Goal: Information Seeking & Learning: Find specific fact

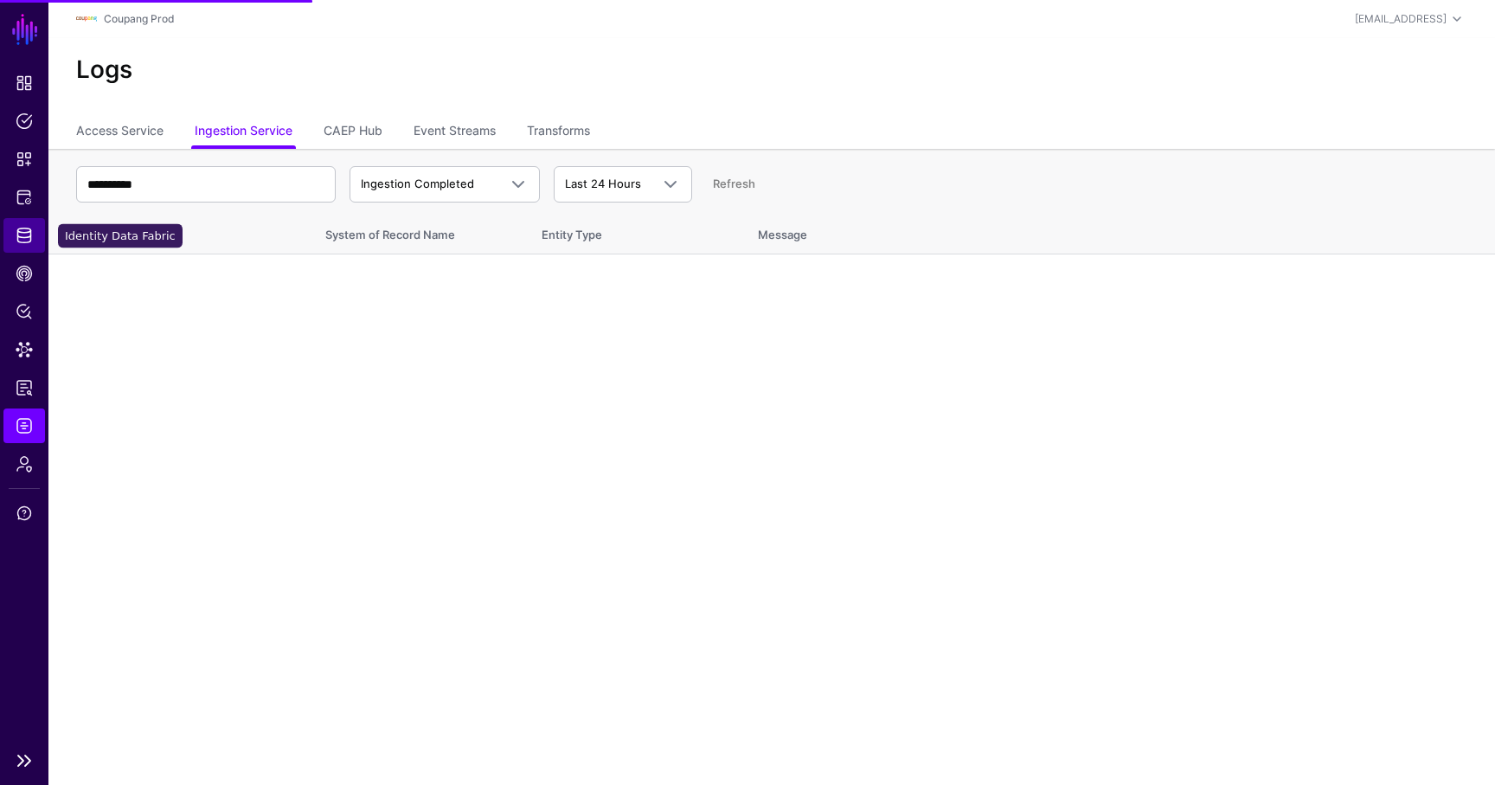
click at [33, 235] on link "Identity Data Fabric" at bounding box center [24, 235] width 42 height 35
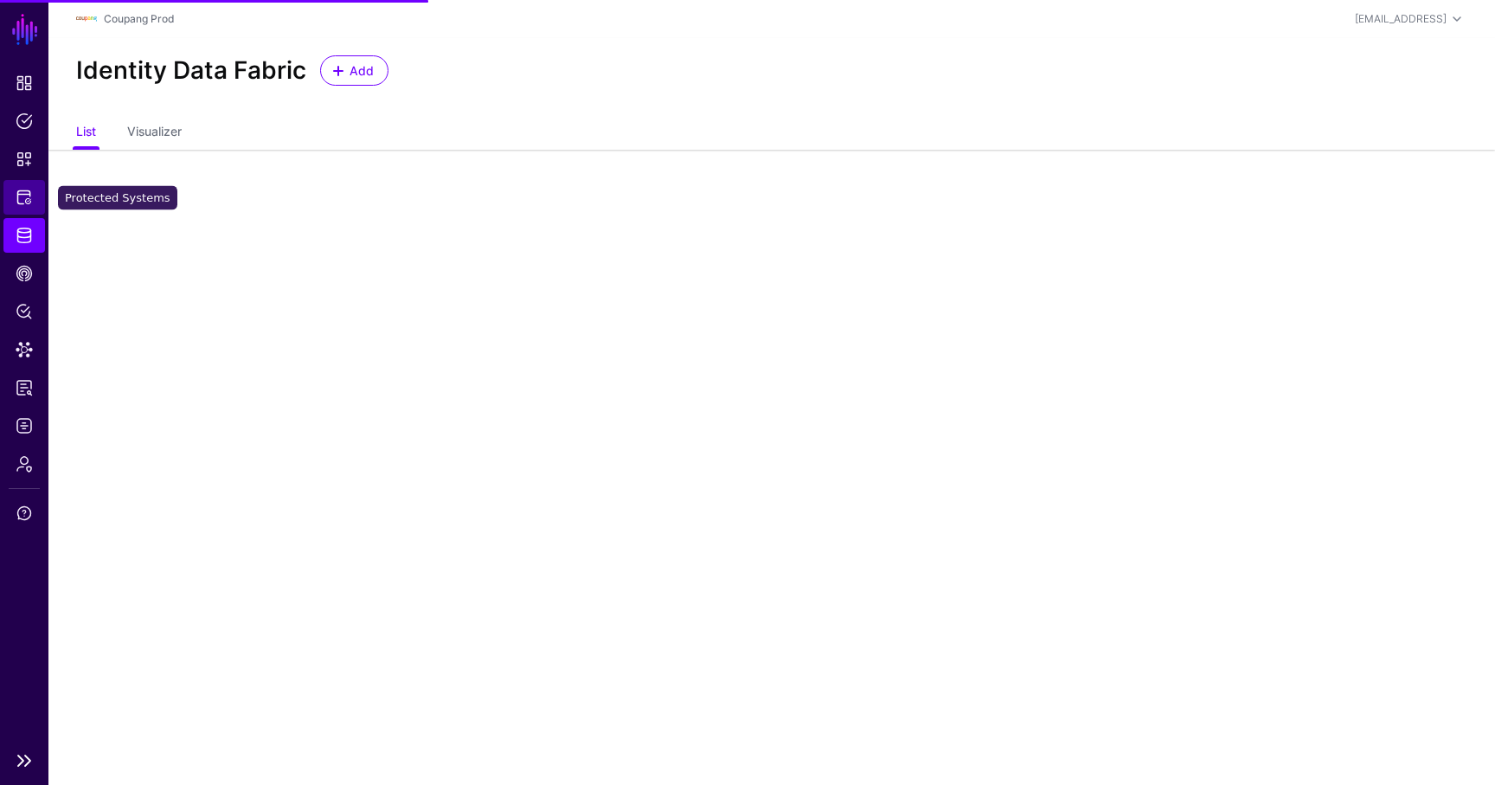
click at [25, 206] on link "Protected Systems" at bounding box center [24, 197] width 42 height 35
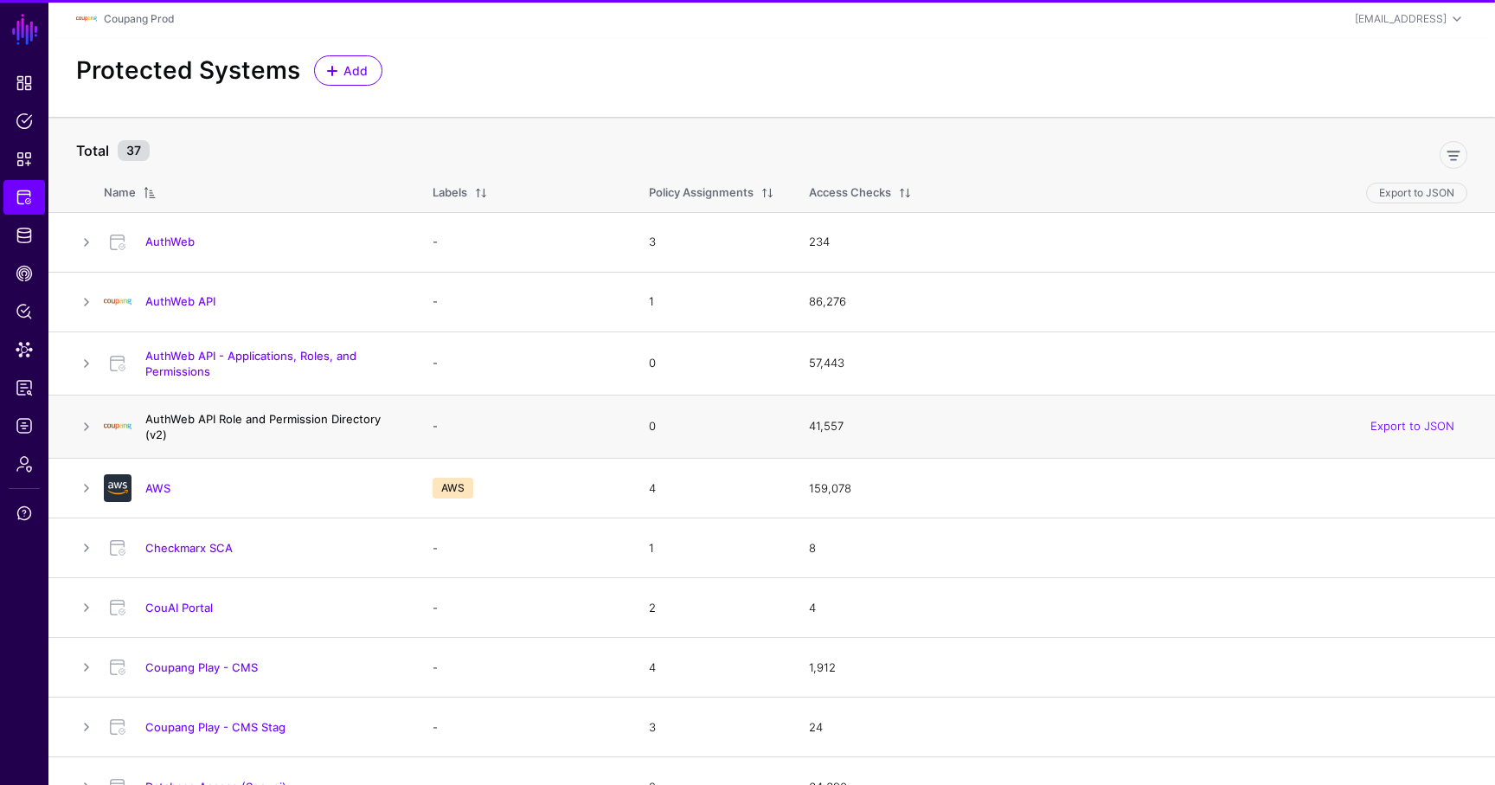
click at [217, 416] on link "AuthWeb API Role and Permission Directory (v2)" at bounding box center [262, 426] width 235 height 29
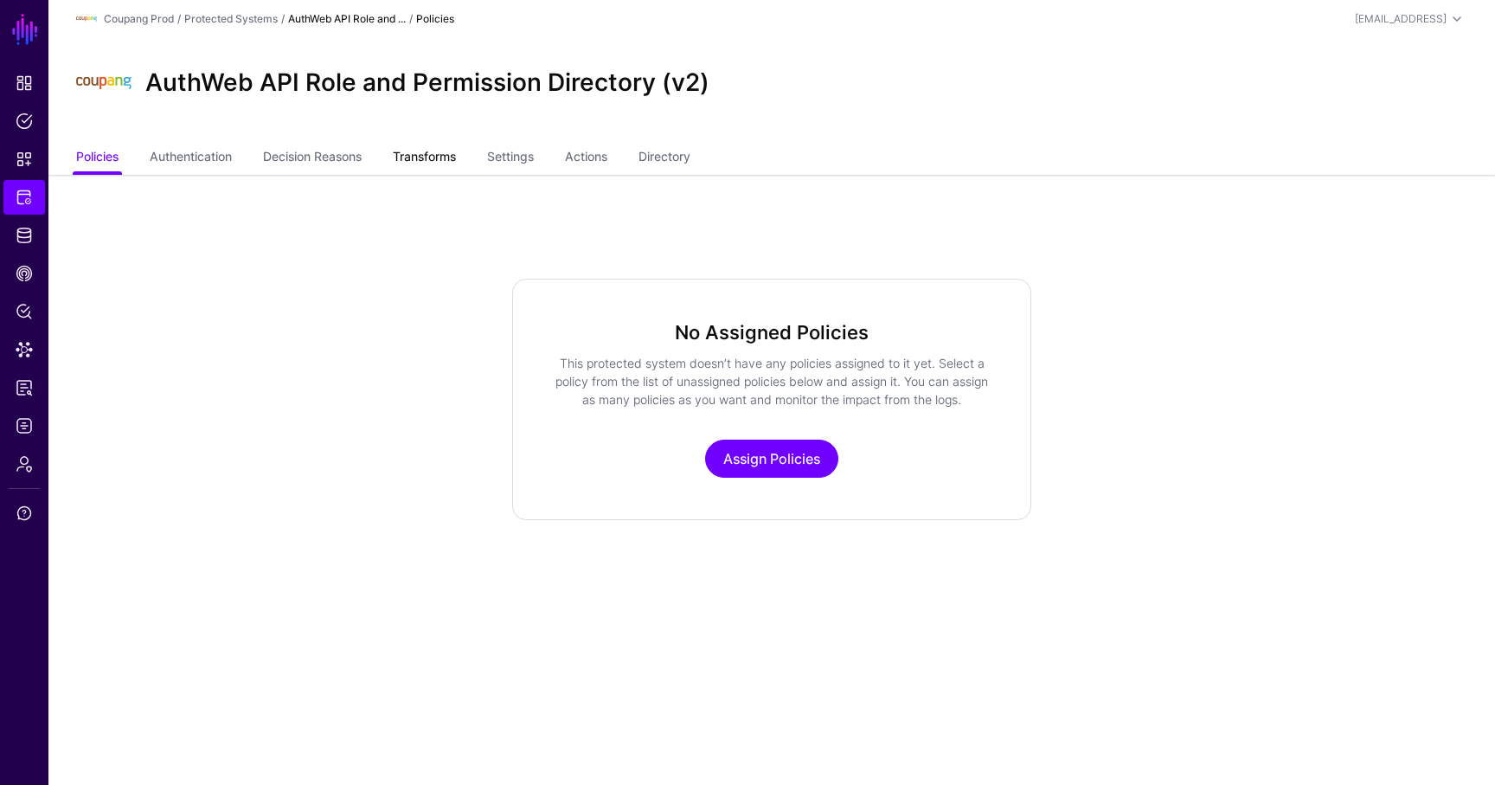
click at [437, 148] on link "Transforms" at bounding box center [424, 158] width 63 height 33
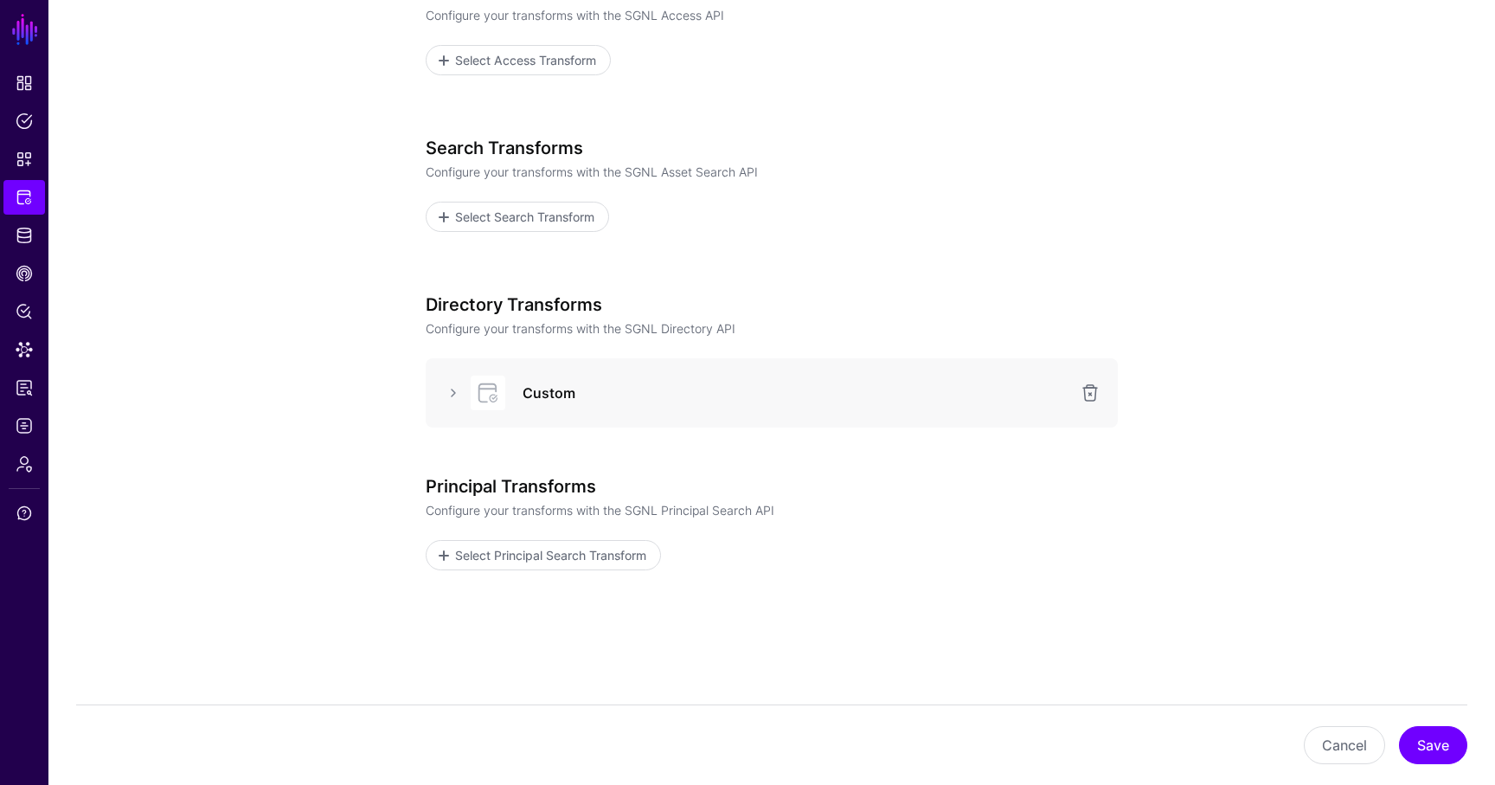
scroll to position [291, 0]
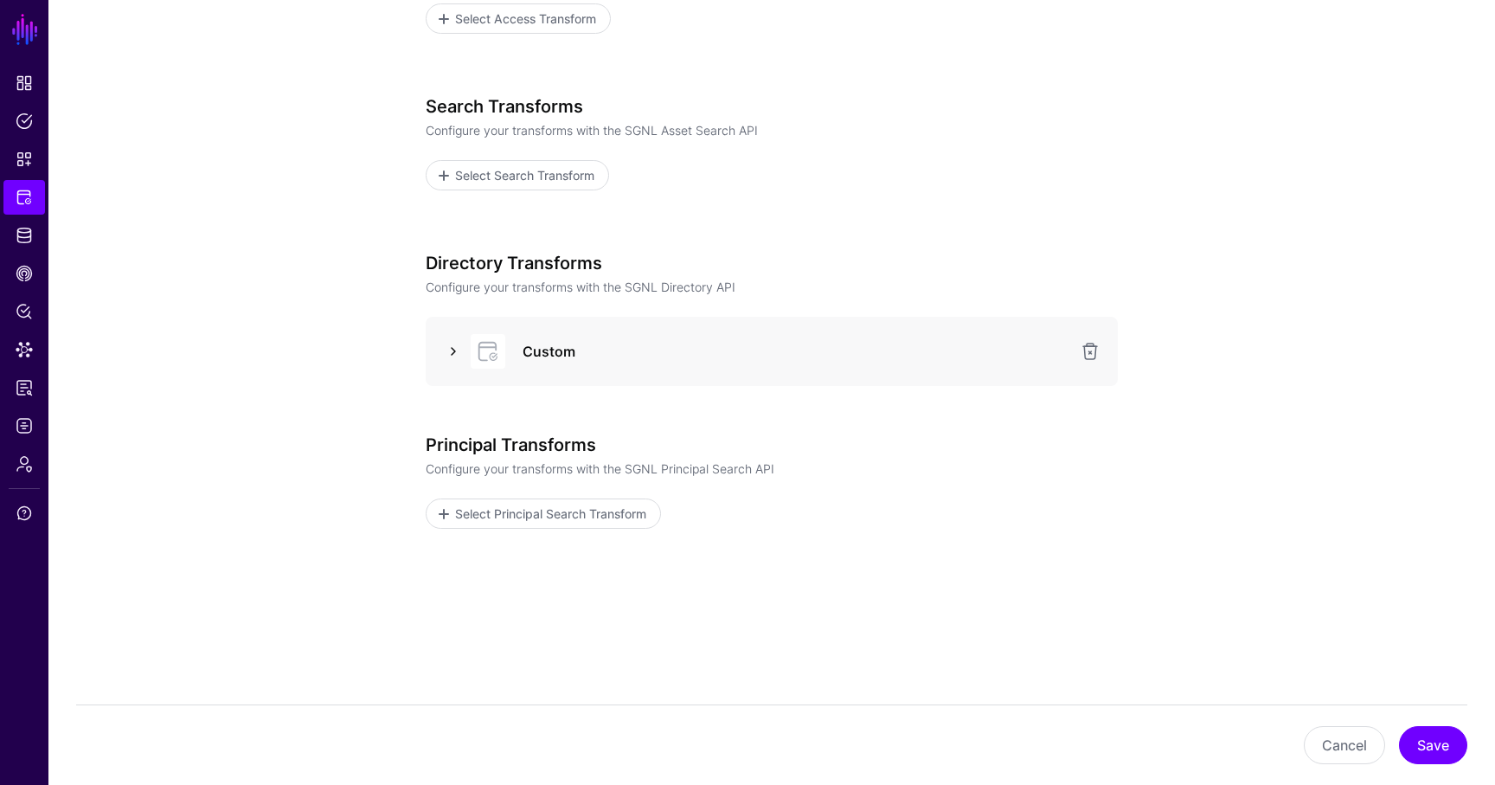
click at [460, 347] on link at bounding box center [453, 351] width 21 height 21
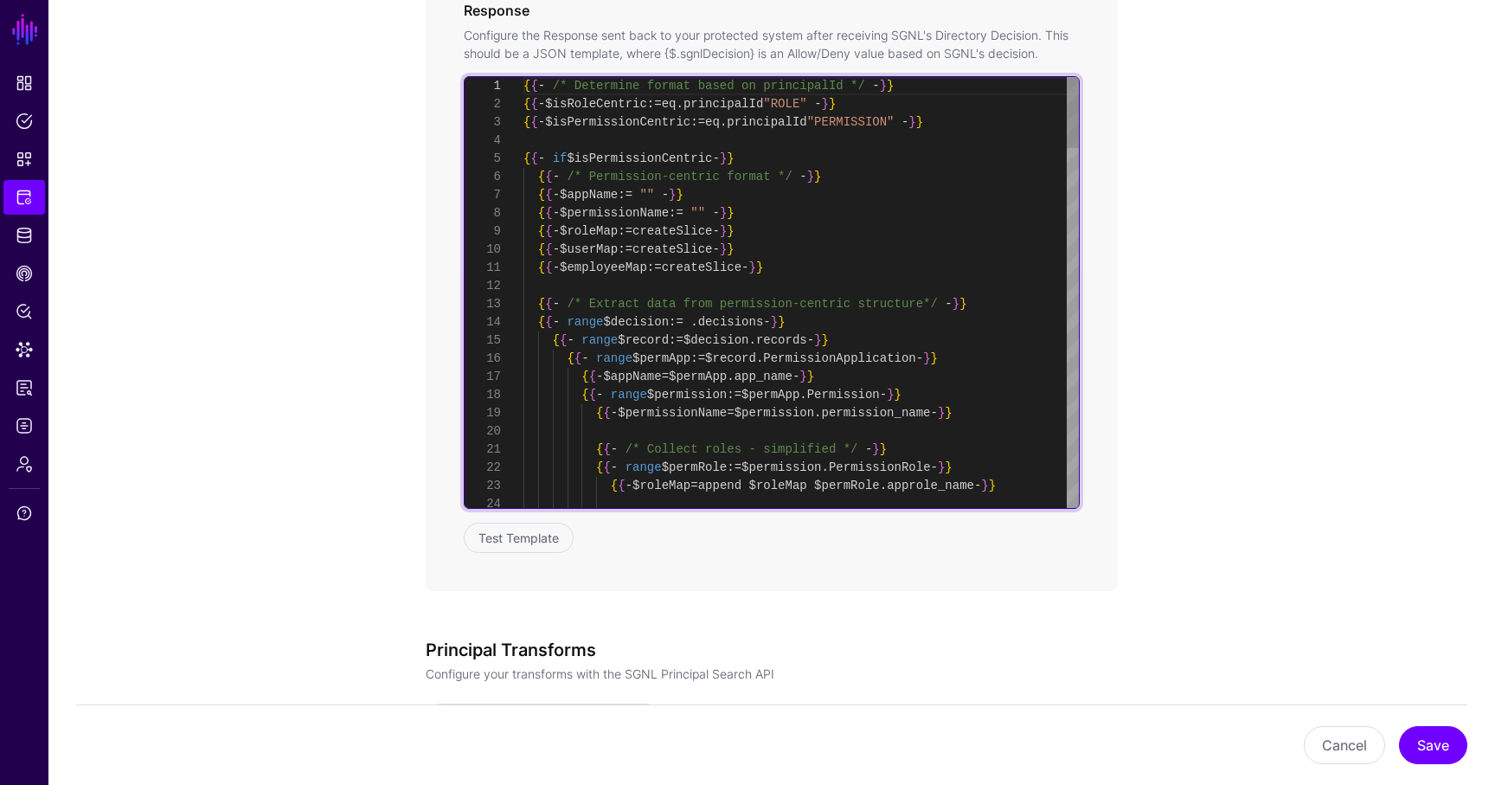
scroll to position [0, 0]
type textarea "**********"
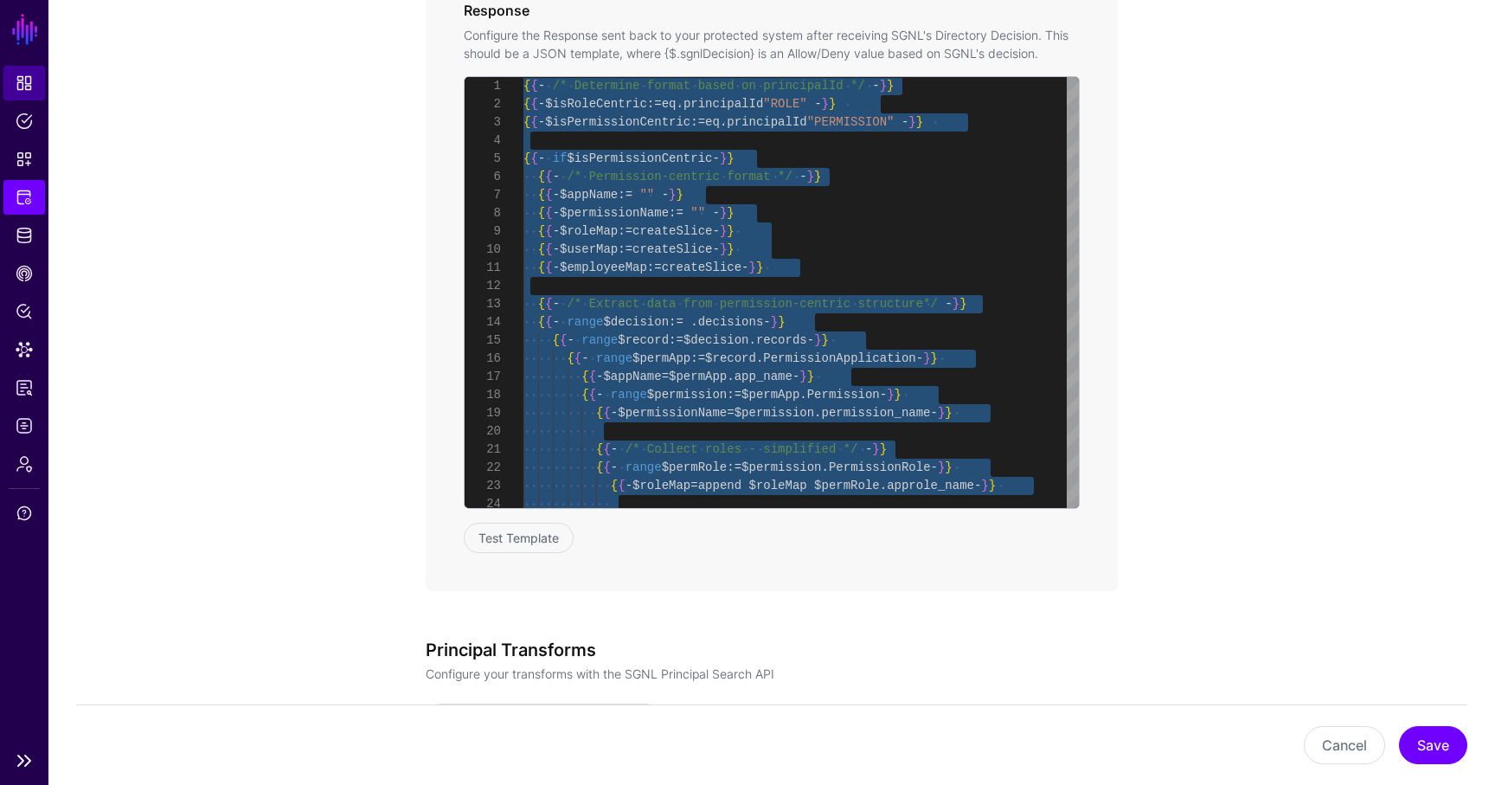
click at [20, 69] on link "Dashboard" at bounding box center [24, 83] width 42 height 35
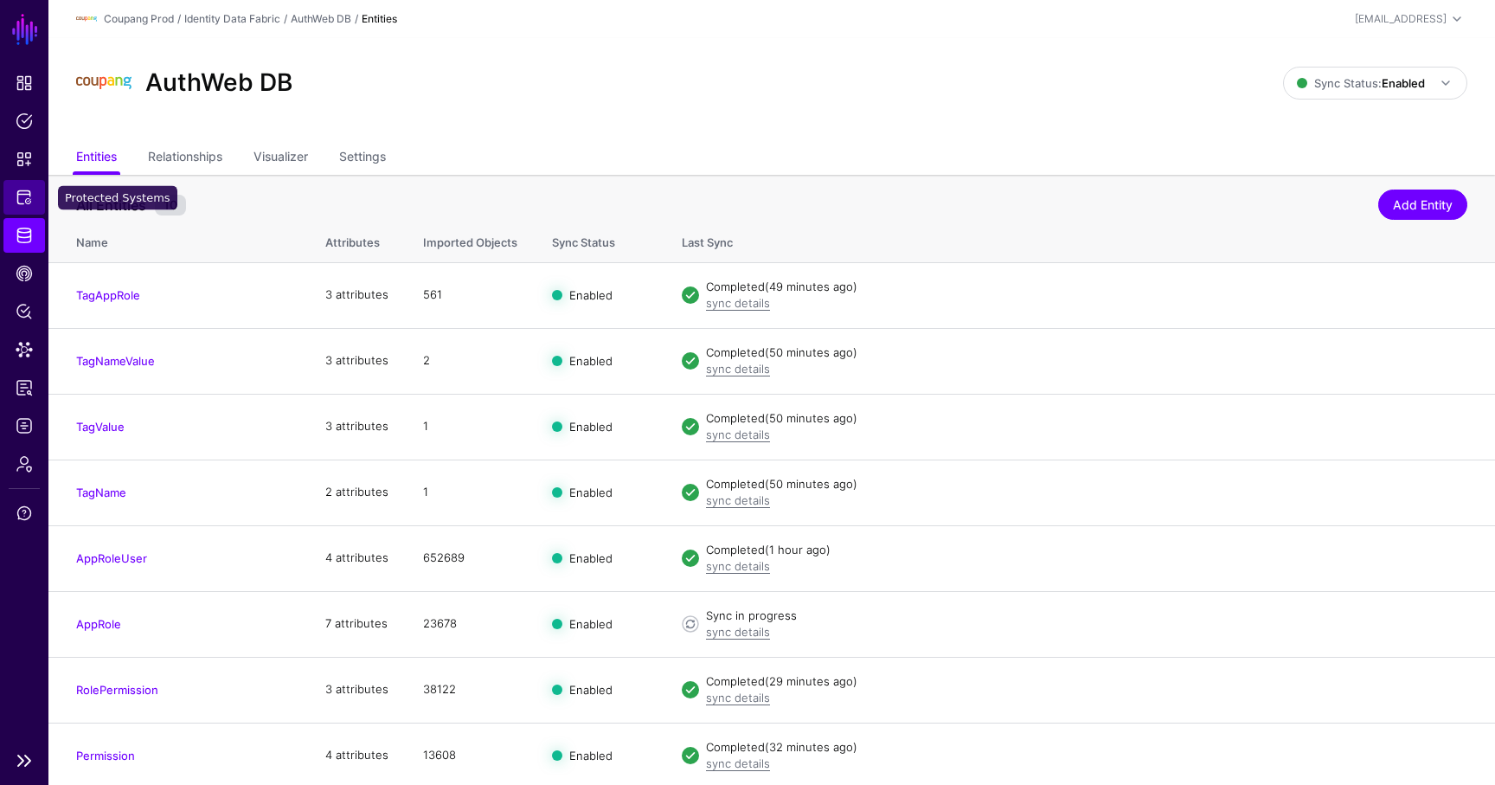
click at [24, 208] on link "Protected Systems" at bounding box center [24, 197] width 42 height 35
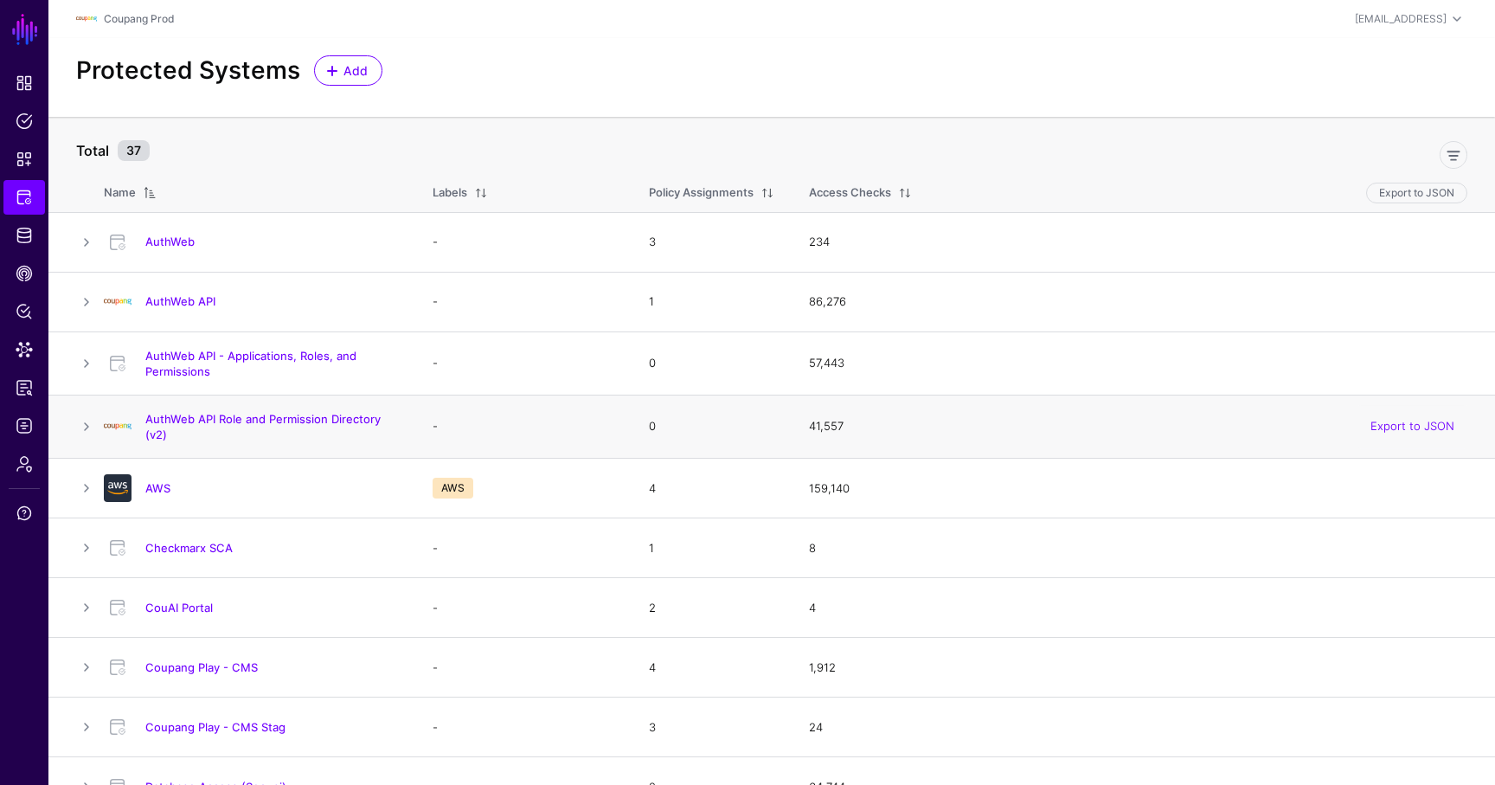
click at [189, 411] on h4 "AuthWeb API Role and Permission Directory (v2)" at bounding box center [271, 426] width 253 height 31
click at [200, 421] on link "AuthWeb API Role and Permission Directory (v2)" at bounding box center [262, 426] width 235 height 29
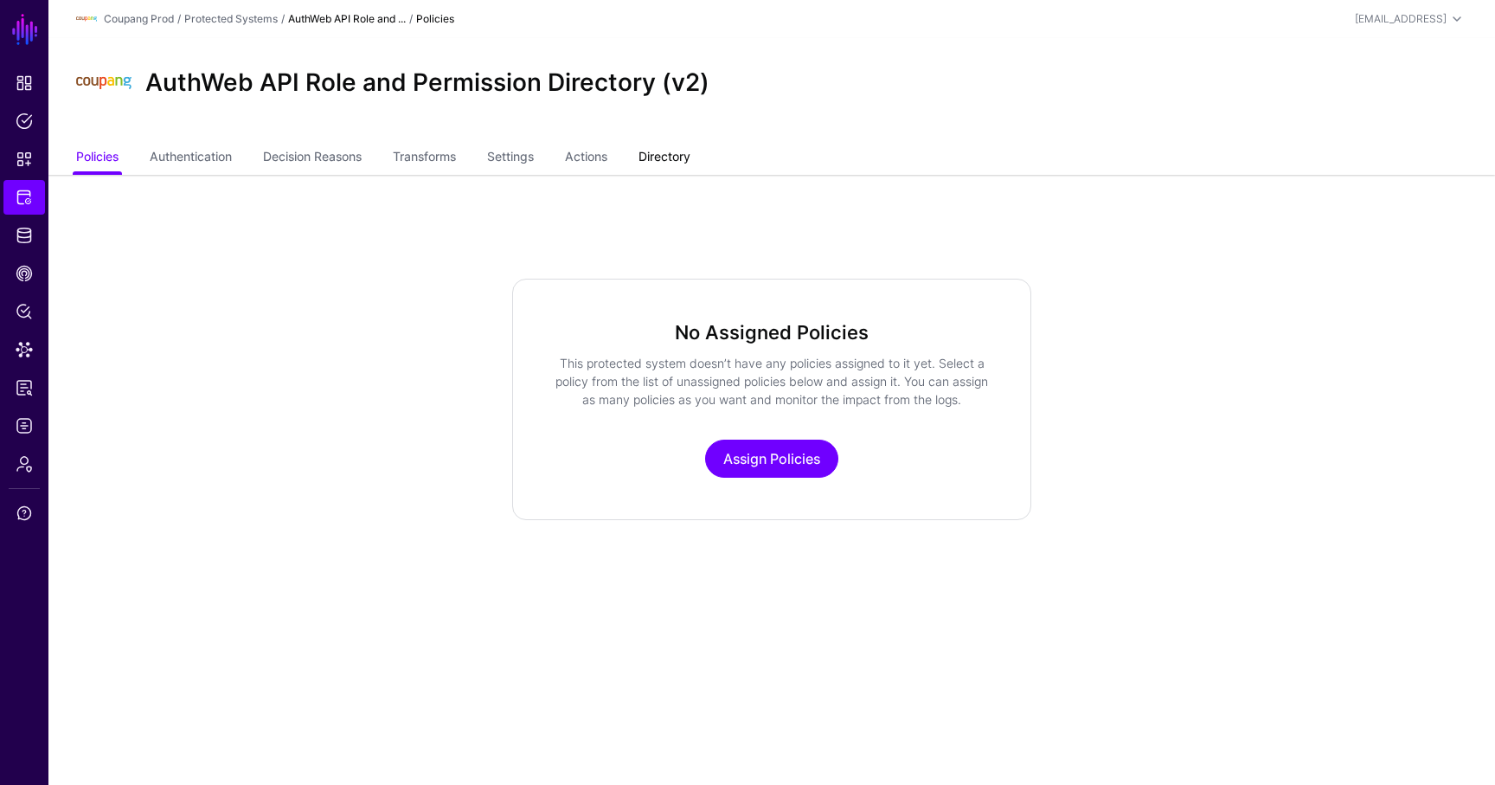
click at [675, 163] on link "Directory" at bounding box center [665, 158] width 52 height 33
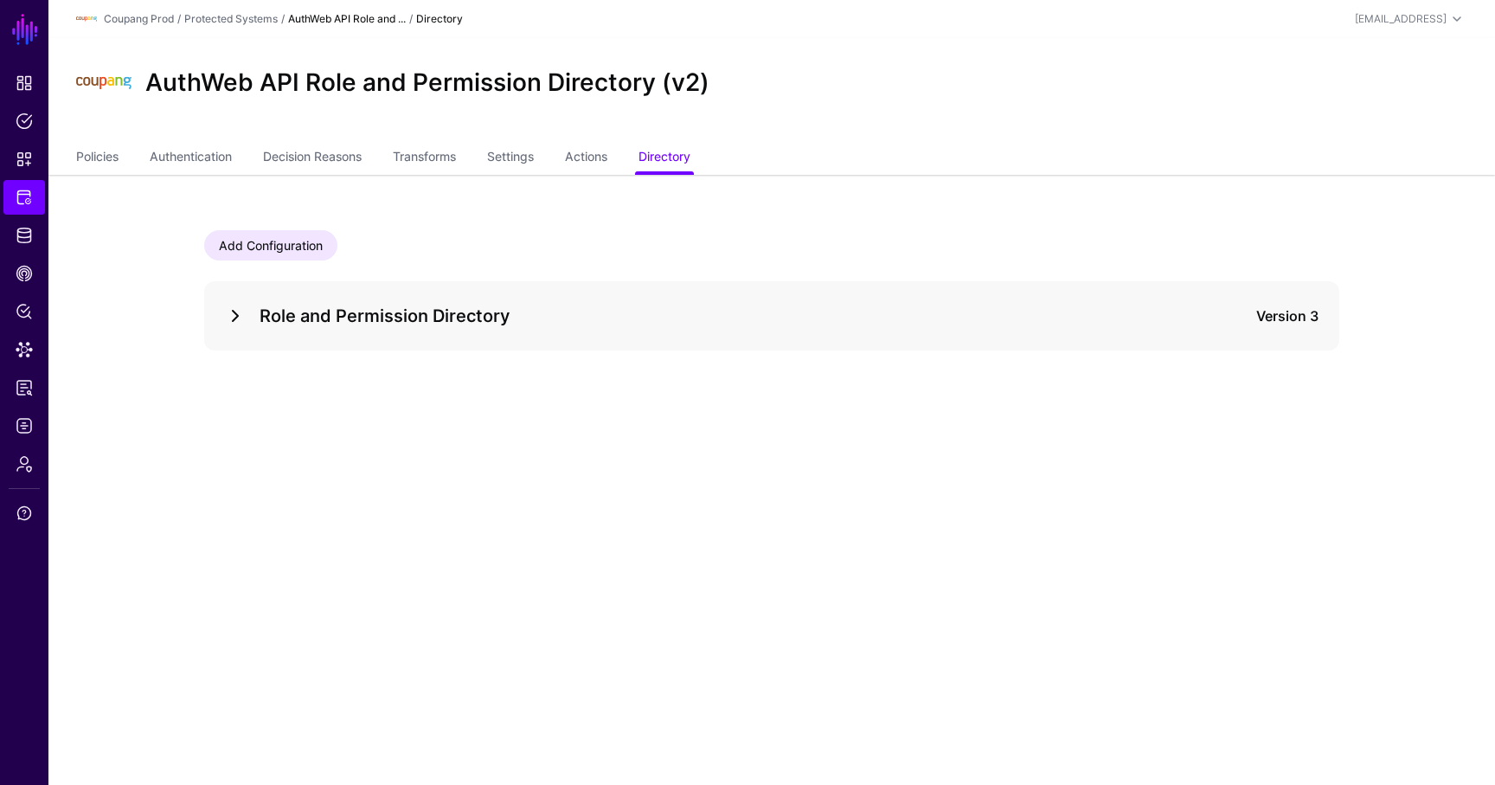
click at [241, 325] on link at bounding box center [235, 315] width 21 height 21
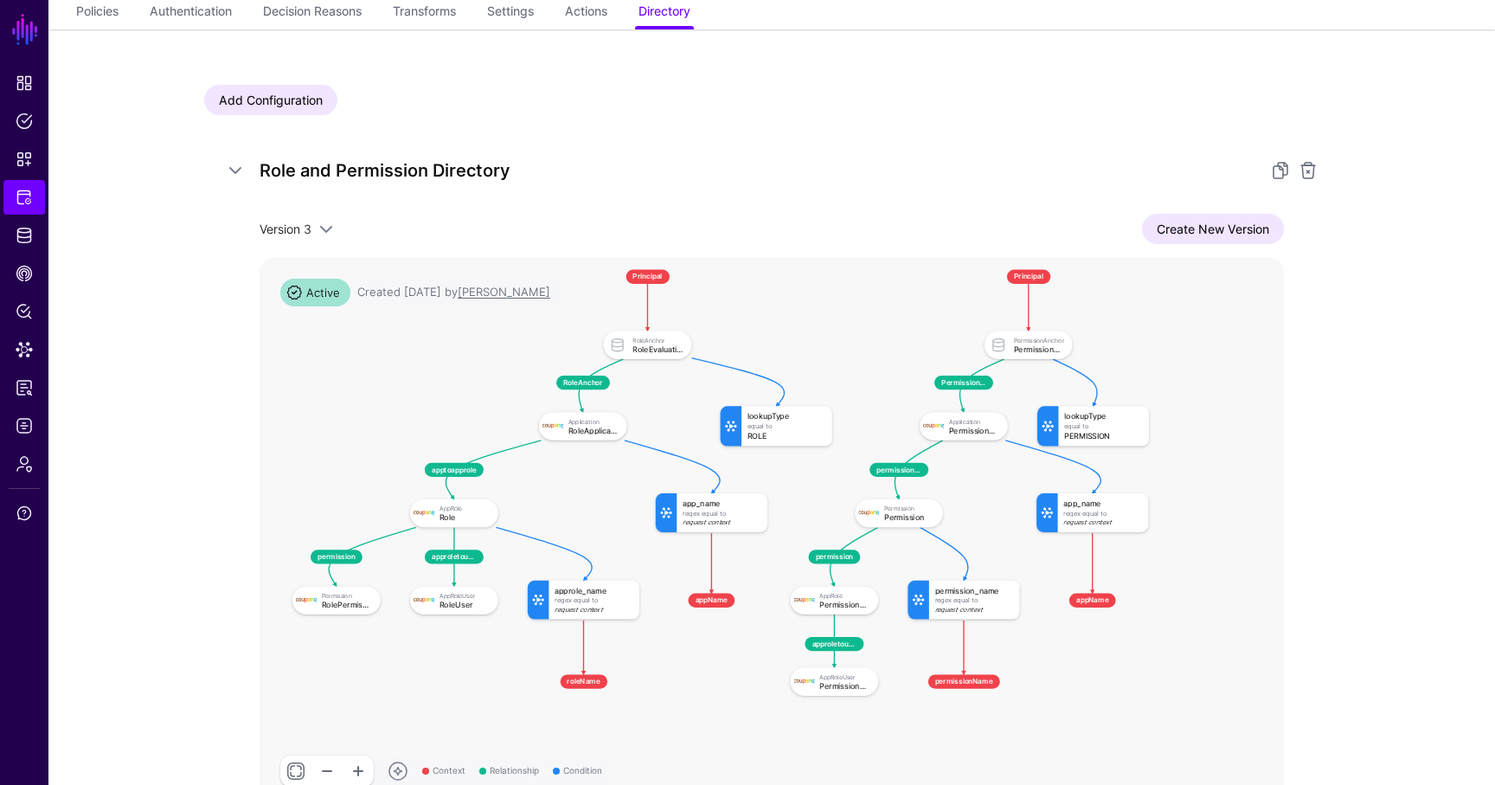
scroll to position [146, 0]
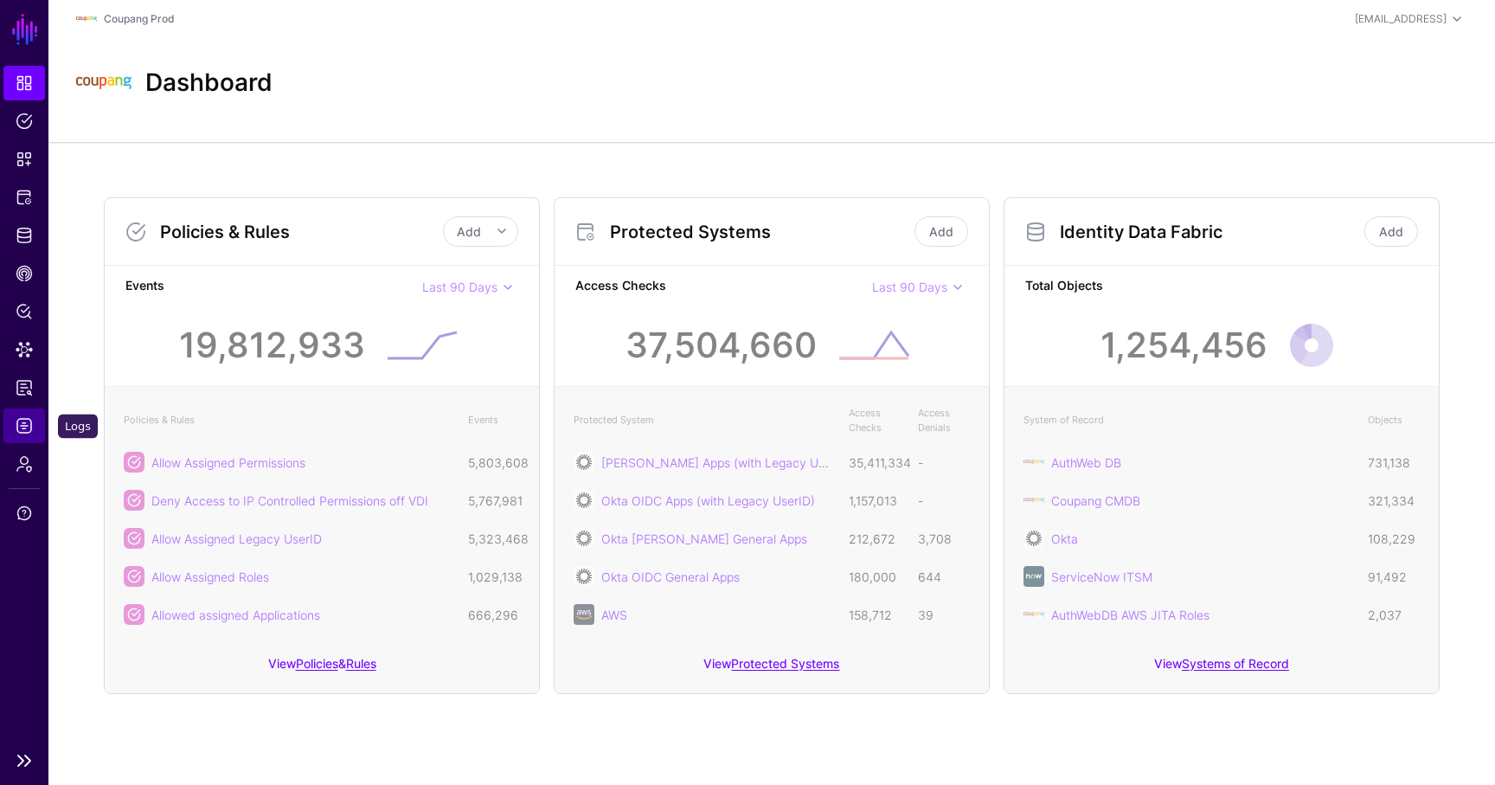
click at [31, 420] on span "Logs" at bounding box center [24, 425] width 17 height 17
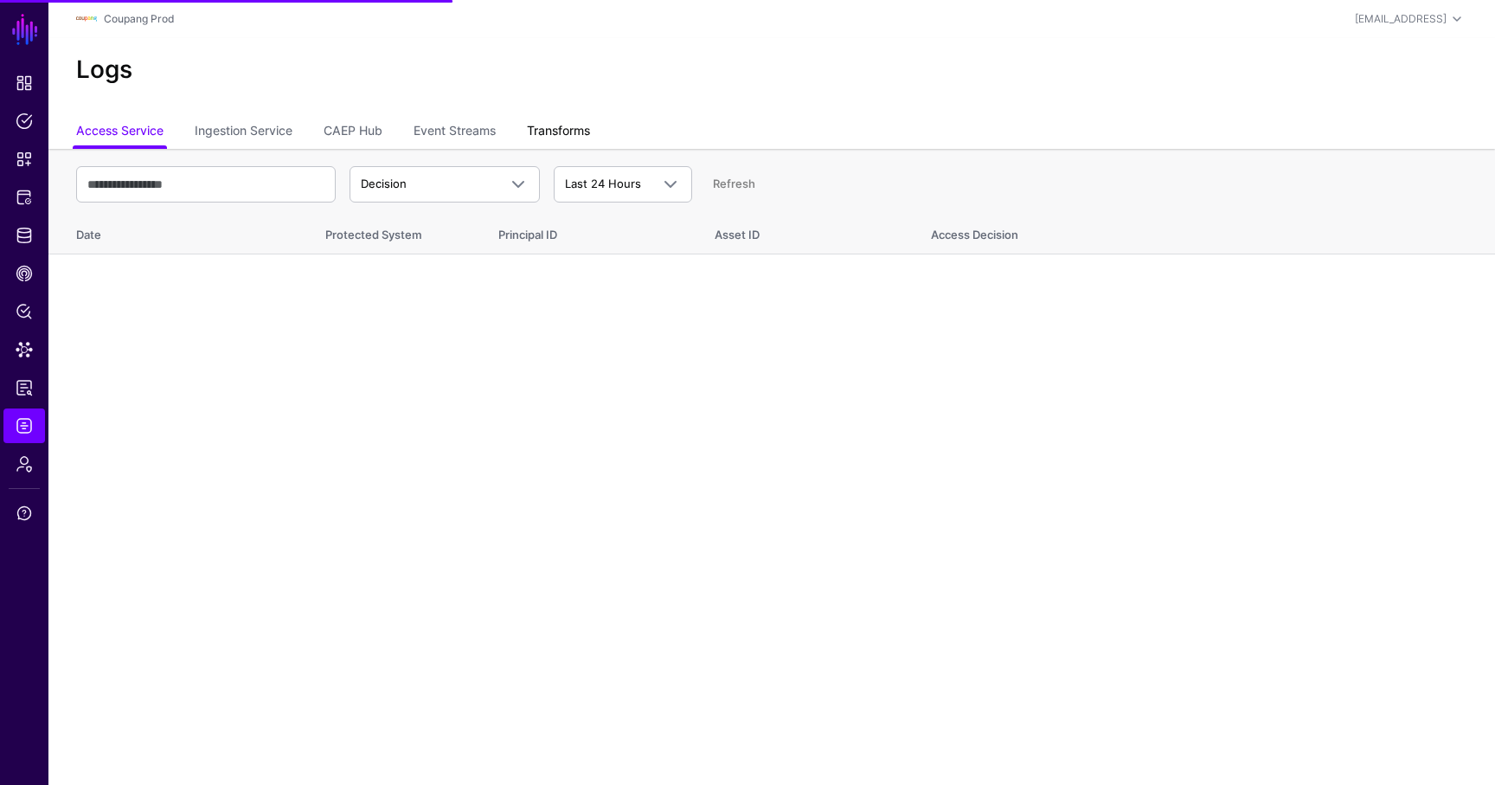
click at [553, 122] on link "Transforms" at bounding box center [558, 132] width 63 height 33
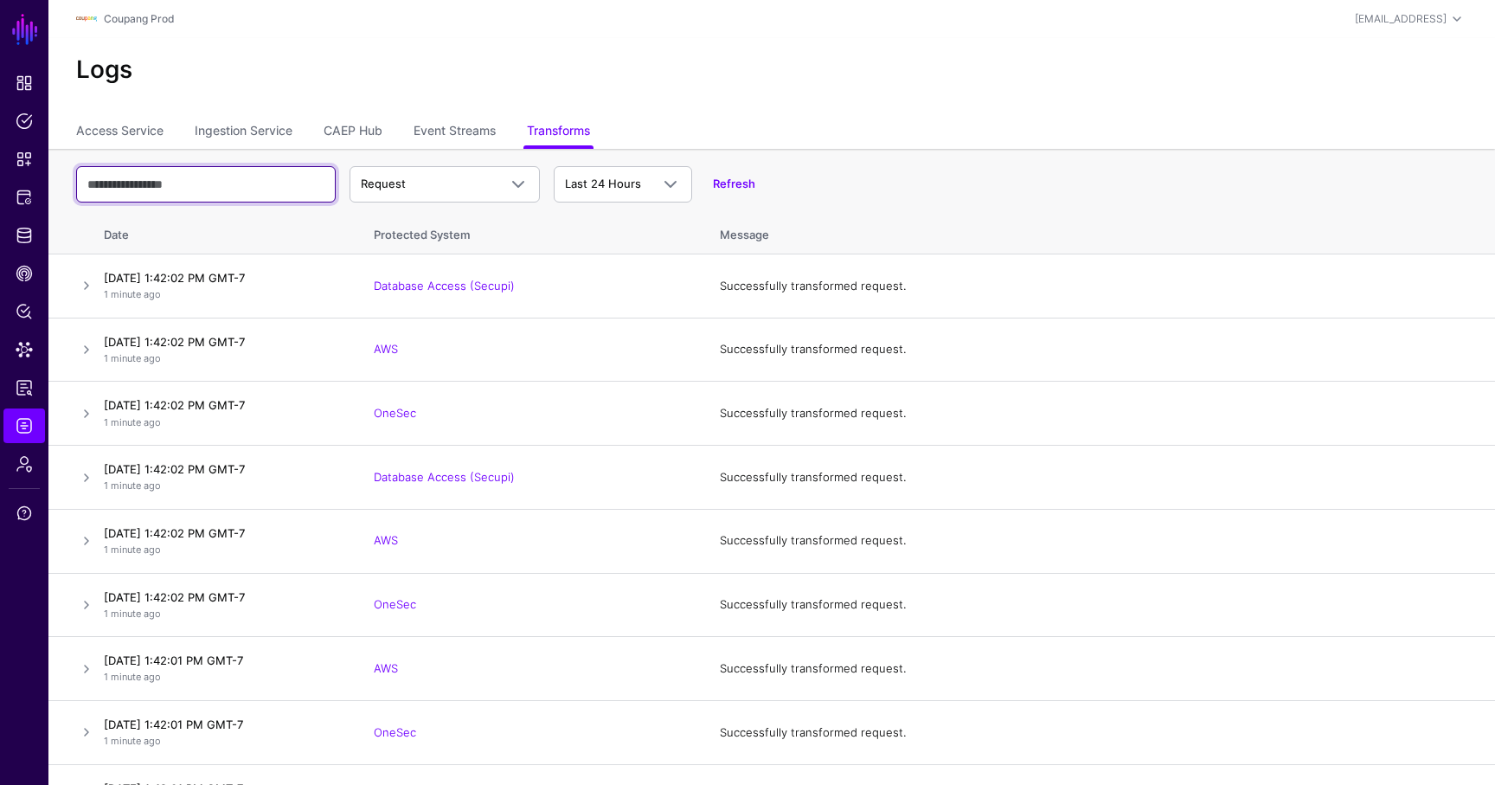
click at [245, 175] on input "text" at bounding box center [206, 184] width 260 height 36
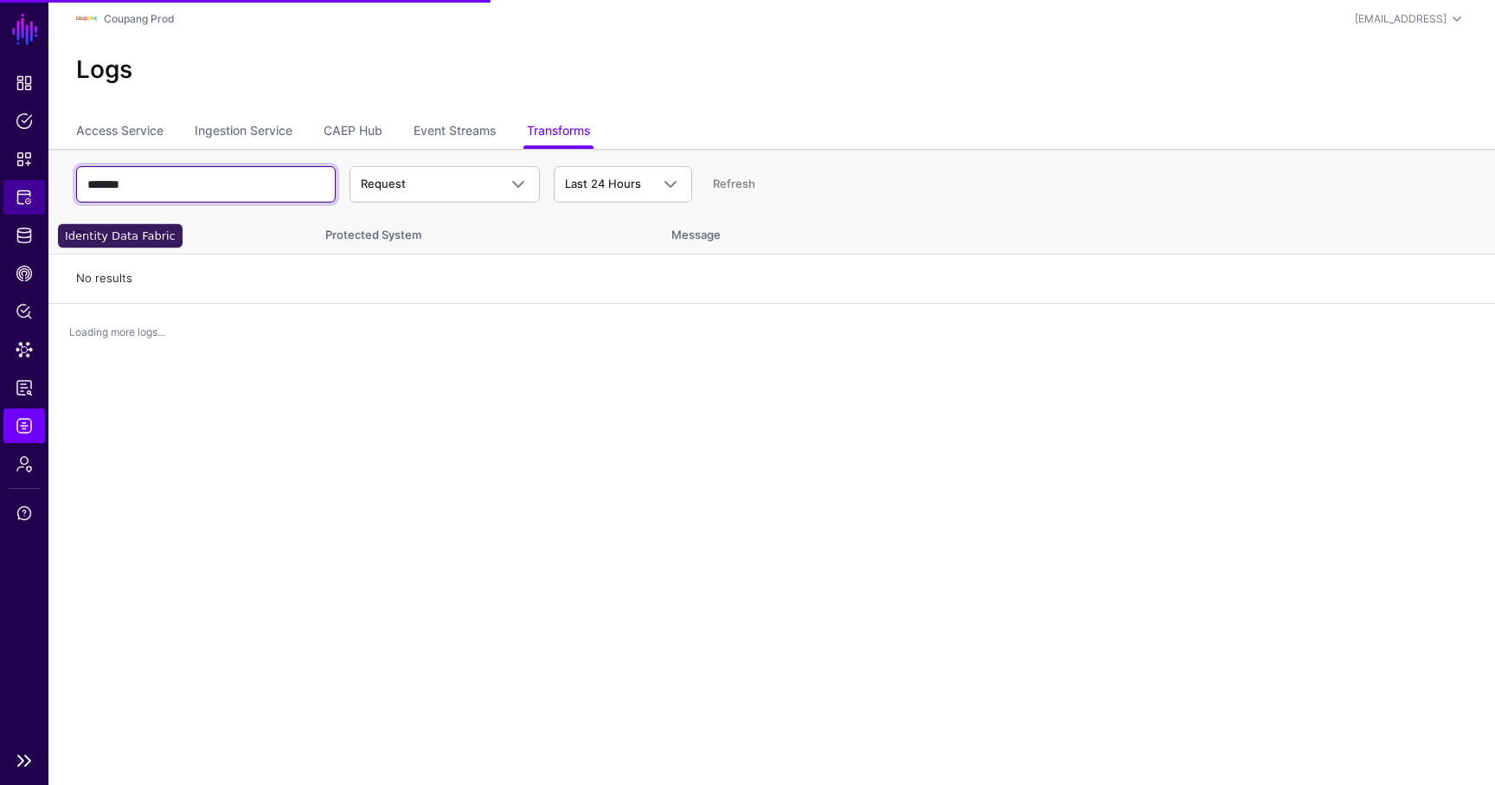
type input "*******"
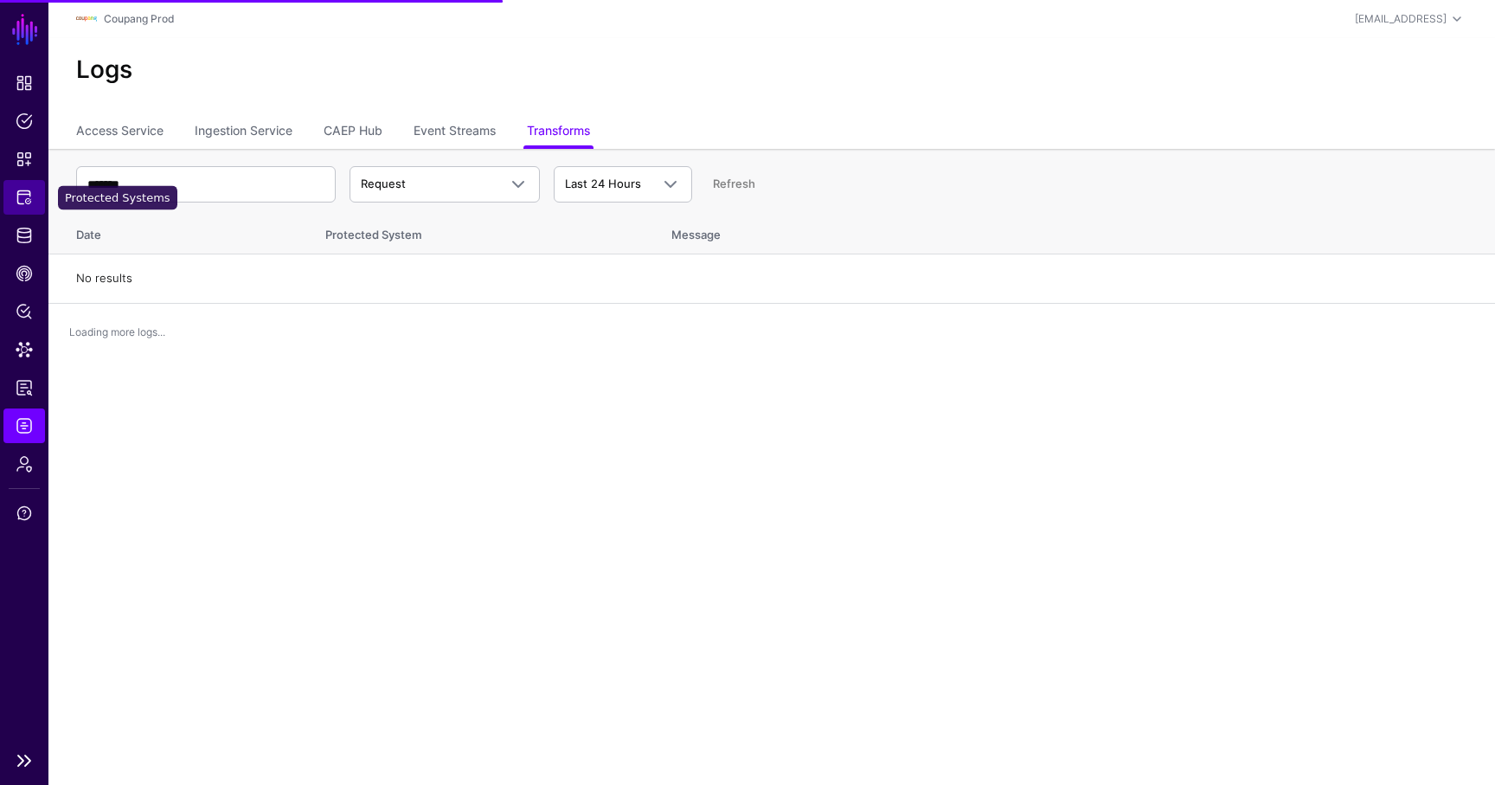
click at [27, 198] on span "Protected Systems" at bounding box center [24, 197] width 17 height 17
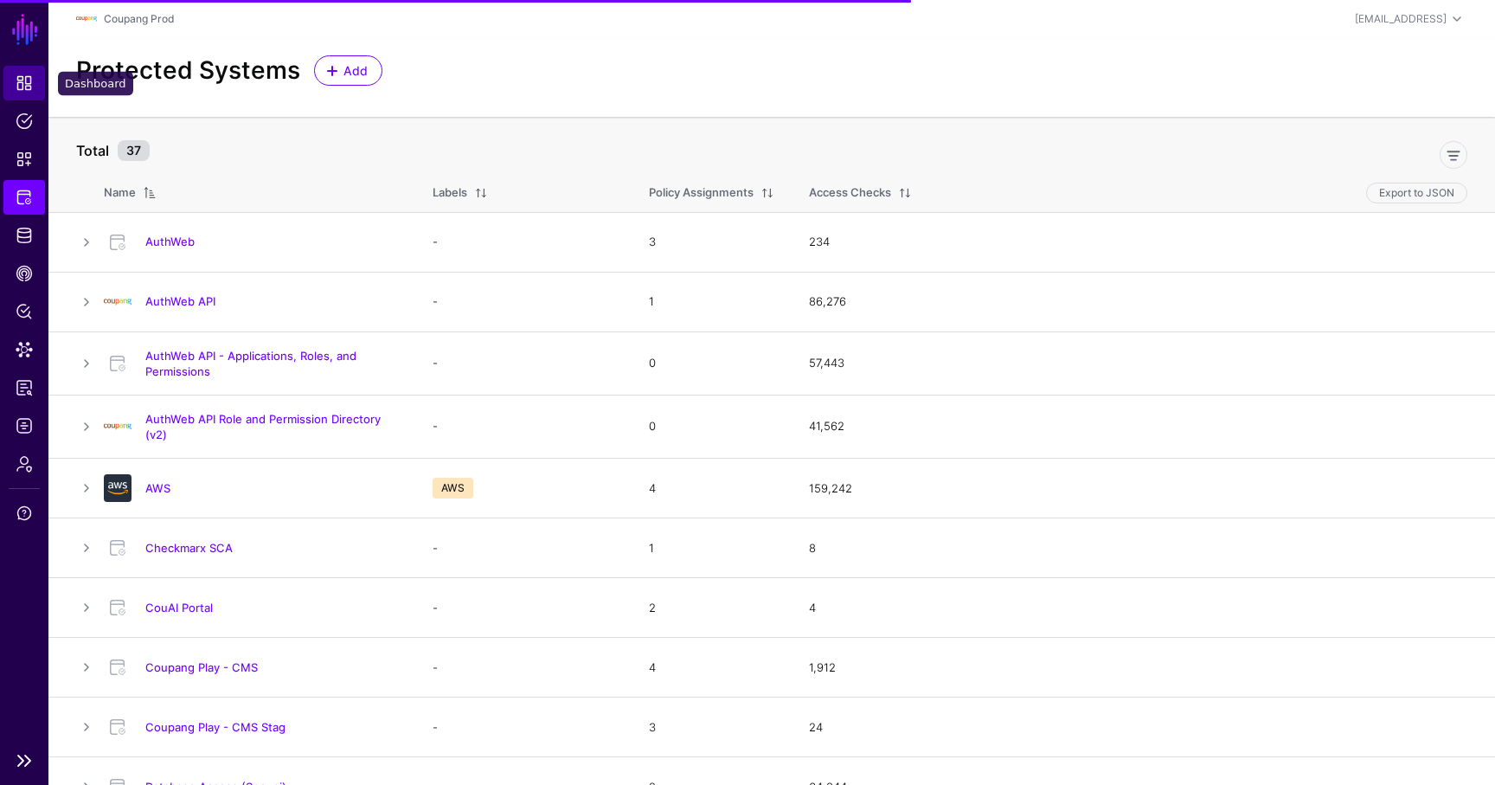
click at [25, 81] on span "Dashboard" at bounding box center [24, 82] width 17 height 17
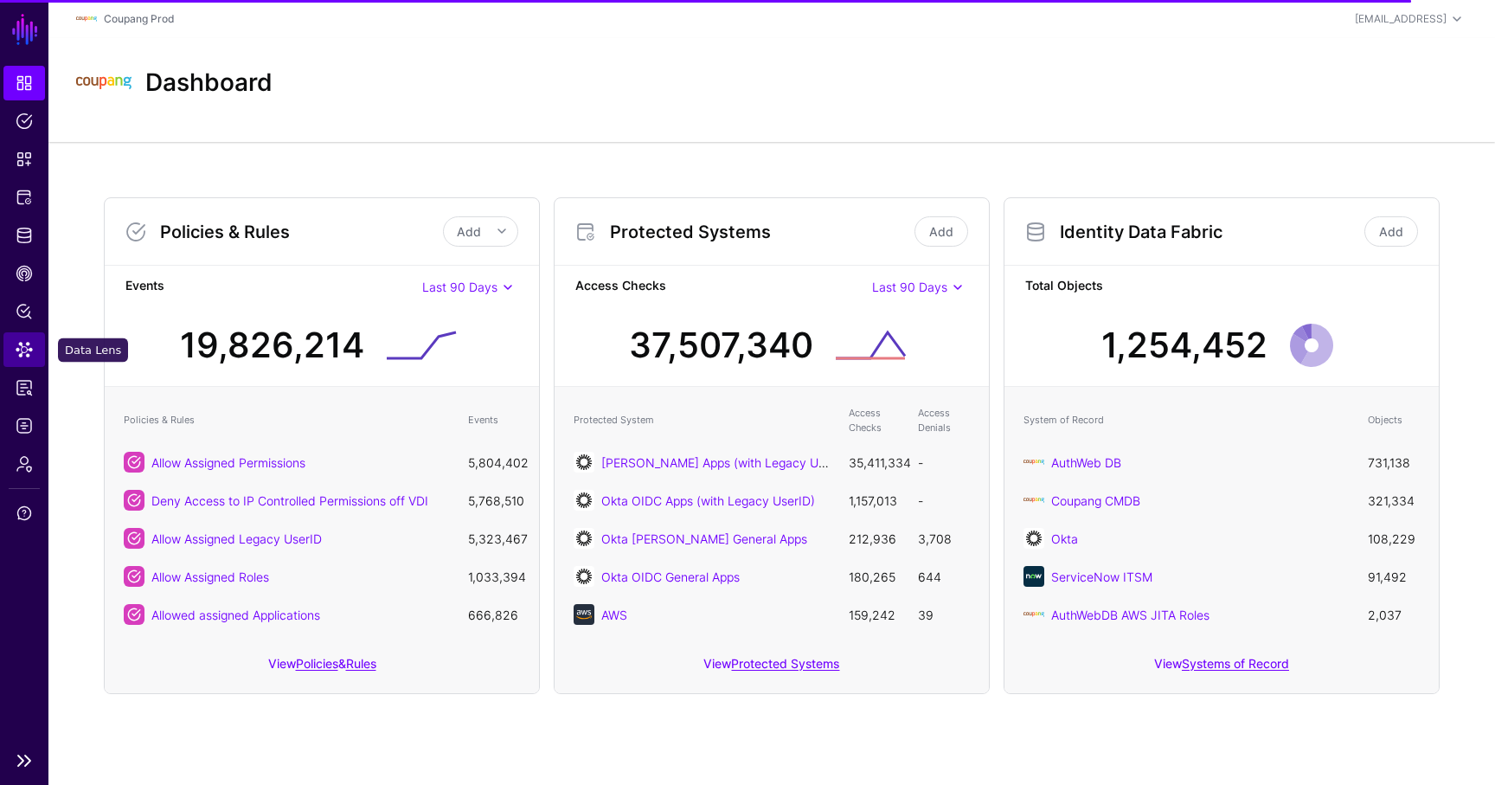
click at [29, 356] on span "Data Lens" at bounding box center [24, 349] width 17 height 17
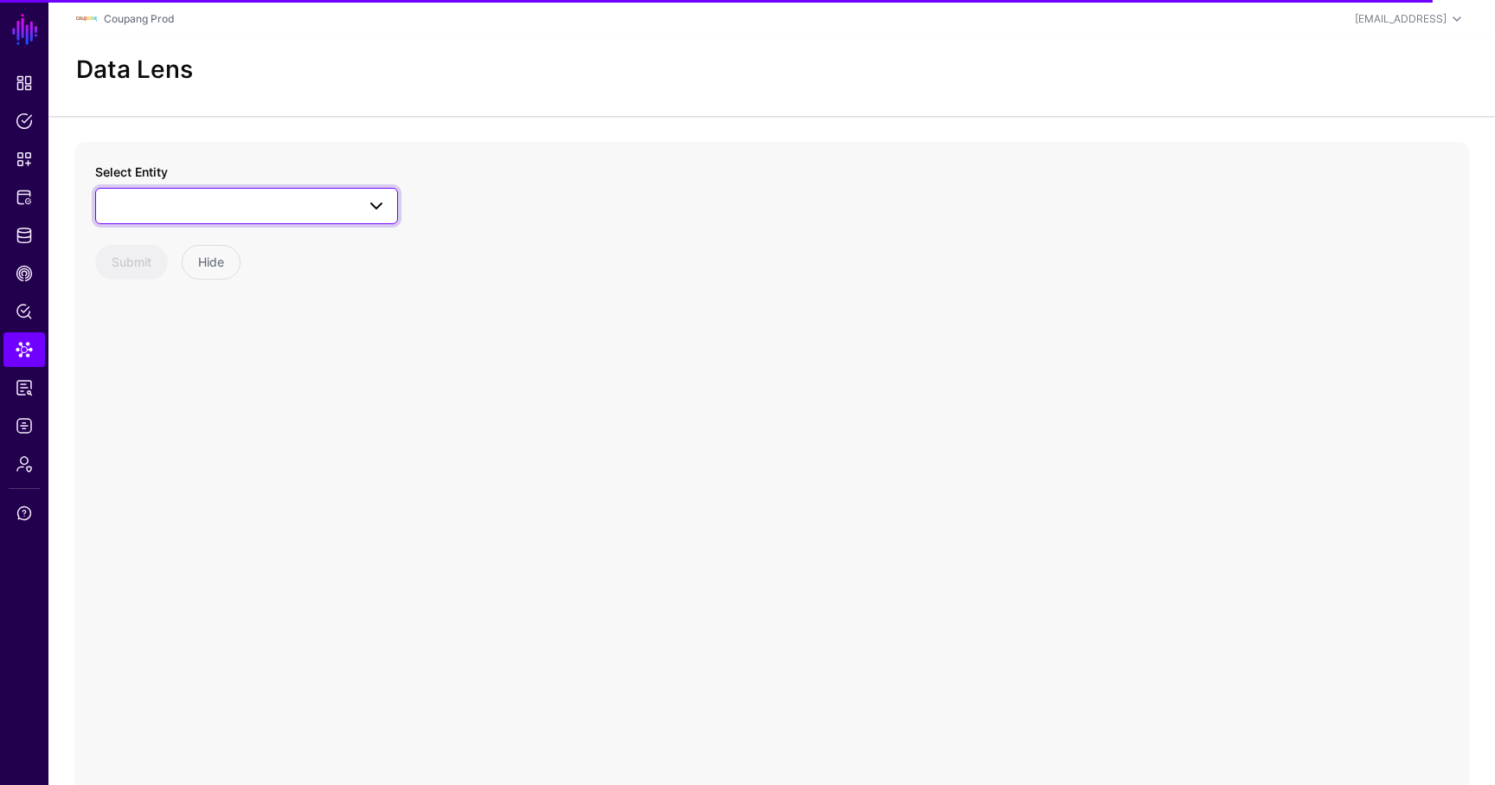
click at [225, 203] on span at bounding box center [246, 206] width 280 height 21
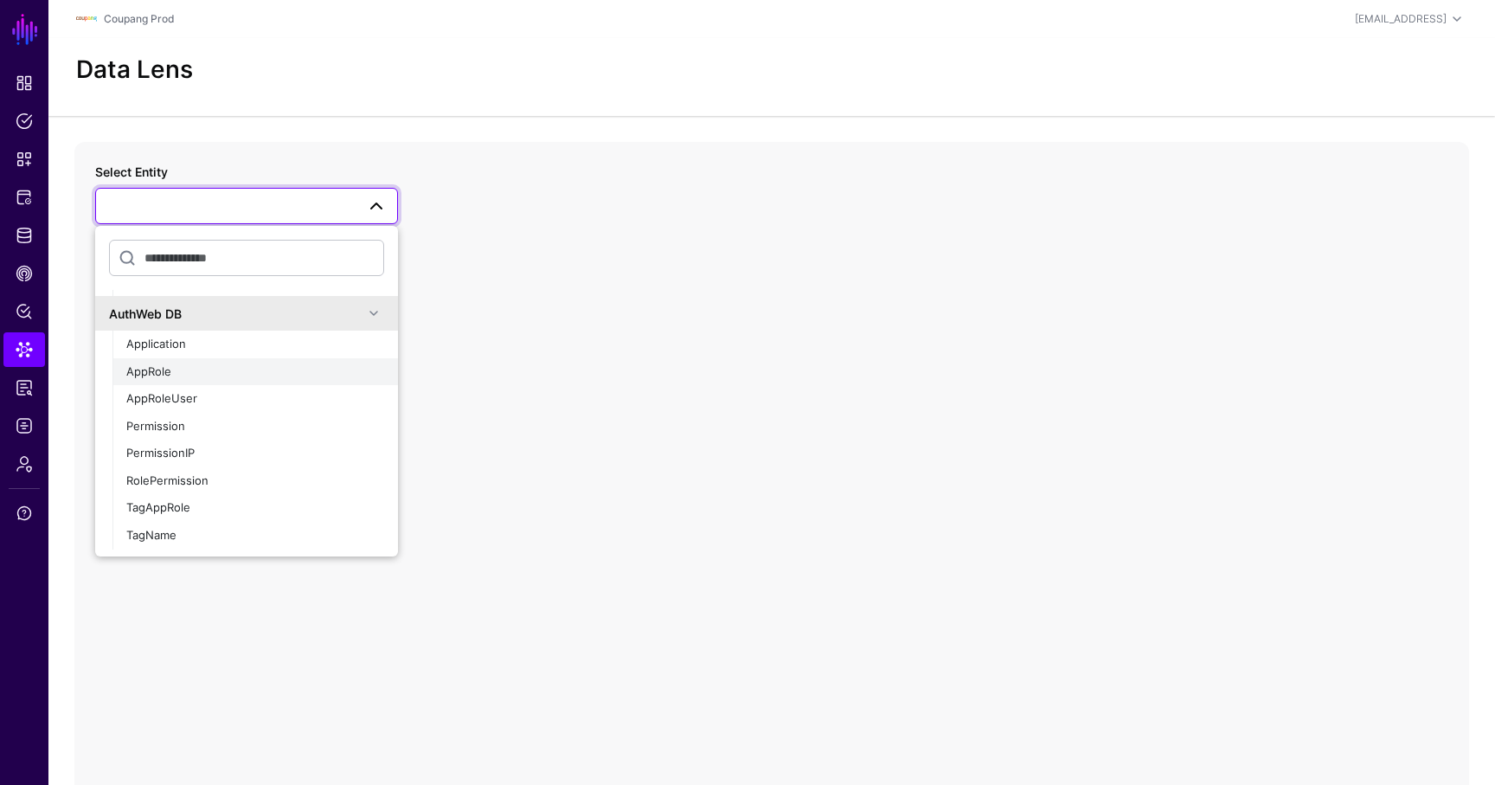
click at [189, 363] on div "AppRole" at bounding box center [255, 371] width 258 height 17
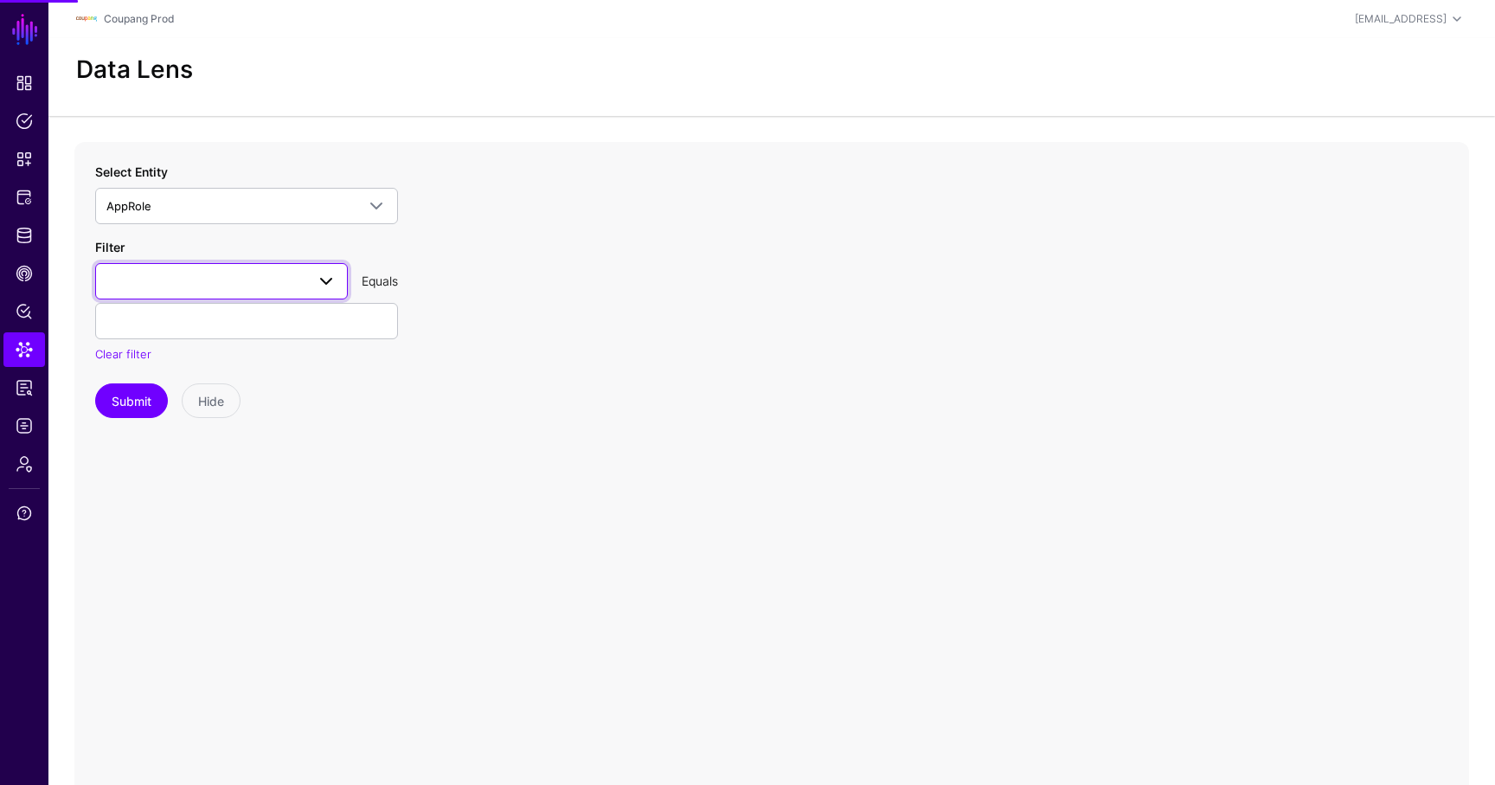
click at [224, 277] on span at bounding box center [221, 281] width 230 height 21
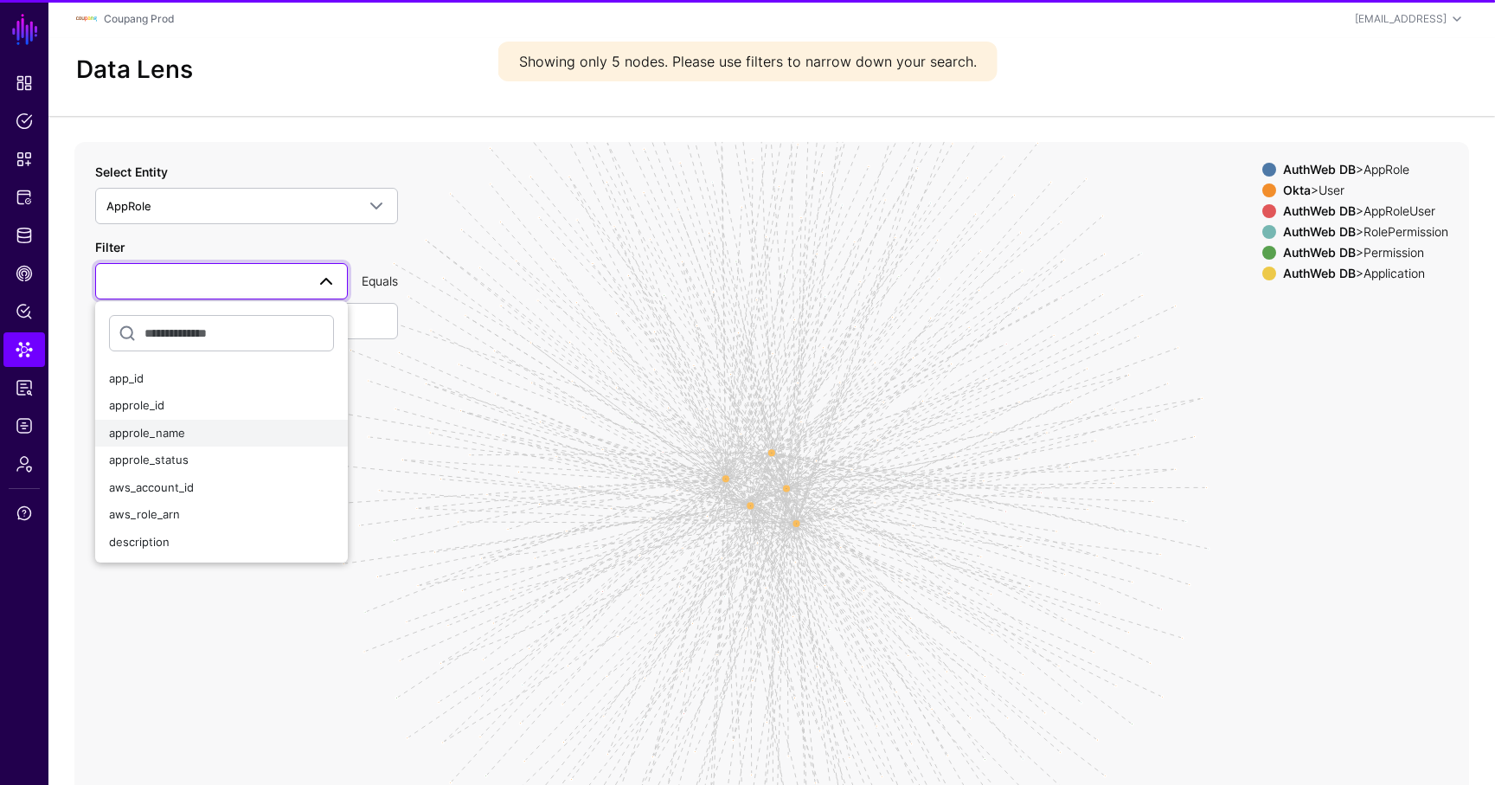
click at [198, 429] on div "approle_name" at bounding box center [221, 433] width 225 height 17
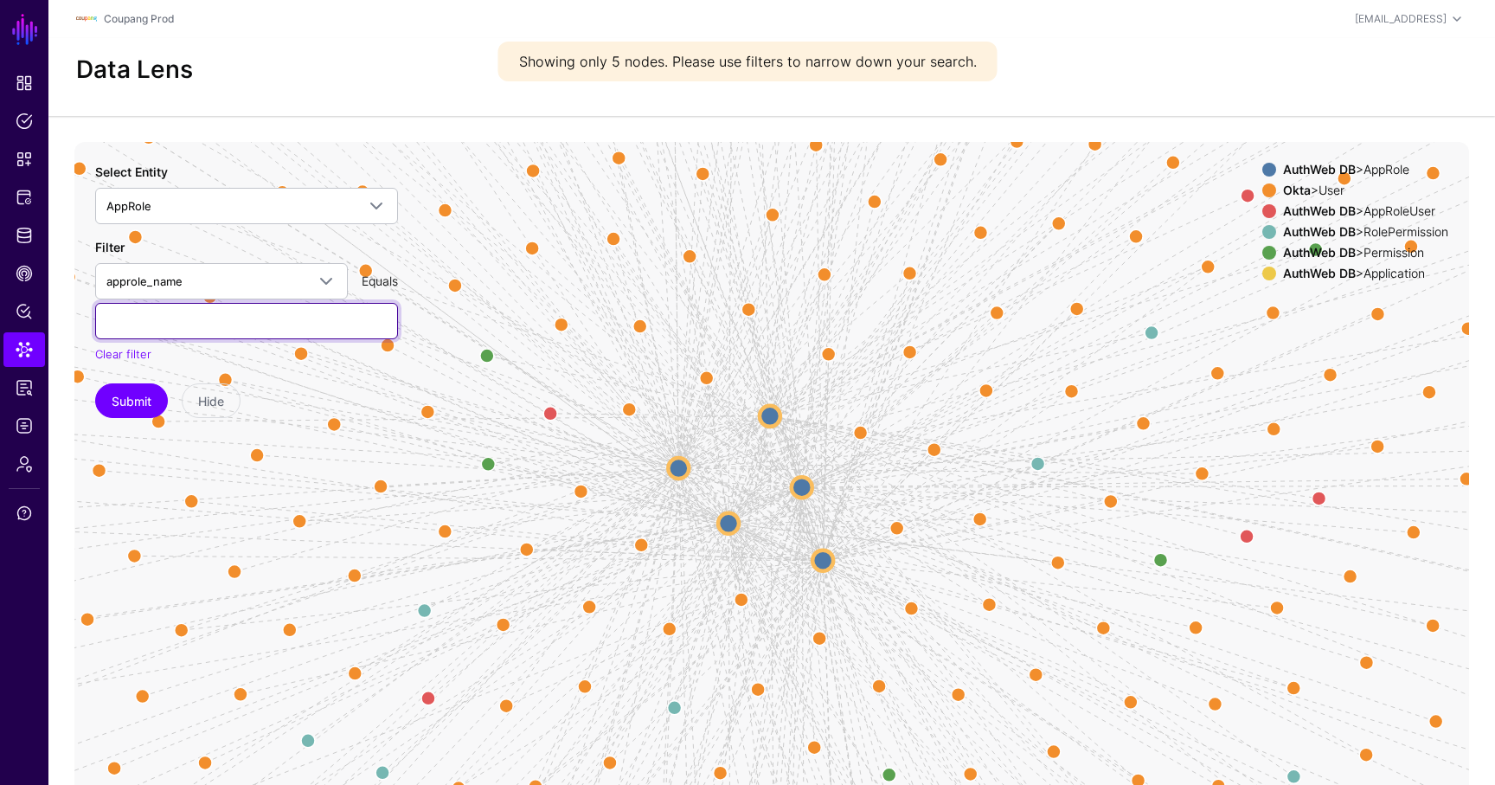
click at [247, 325] on input "text" at bounding box center [246, 321] width 303 height 36
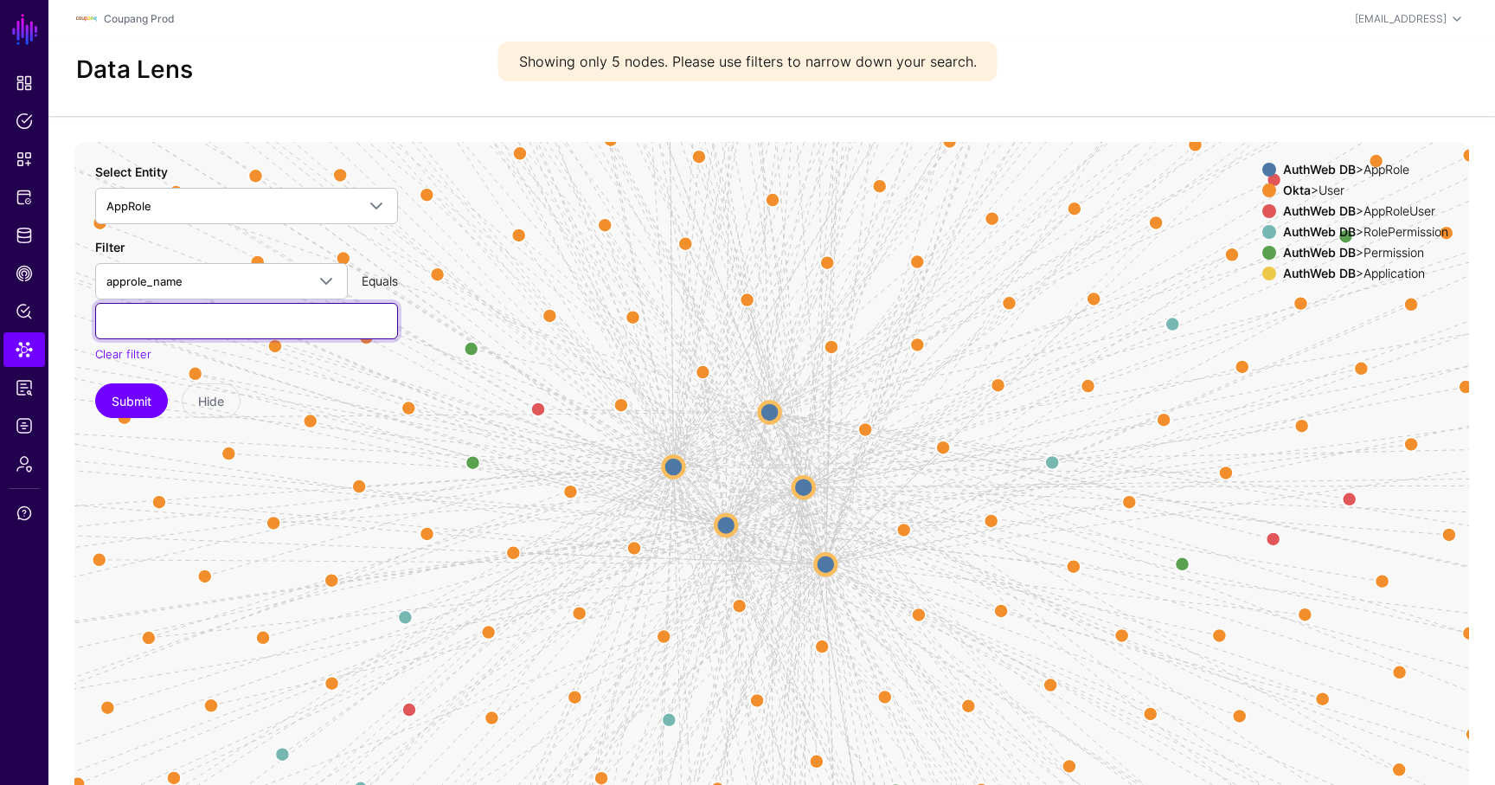
paste input "**********"
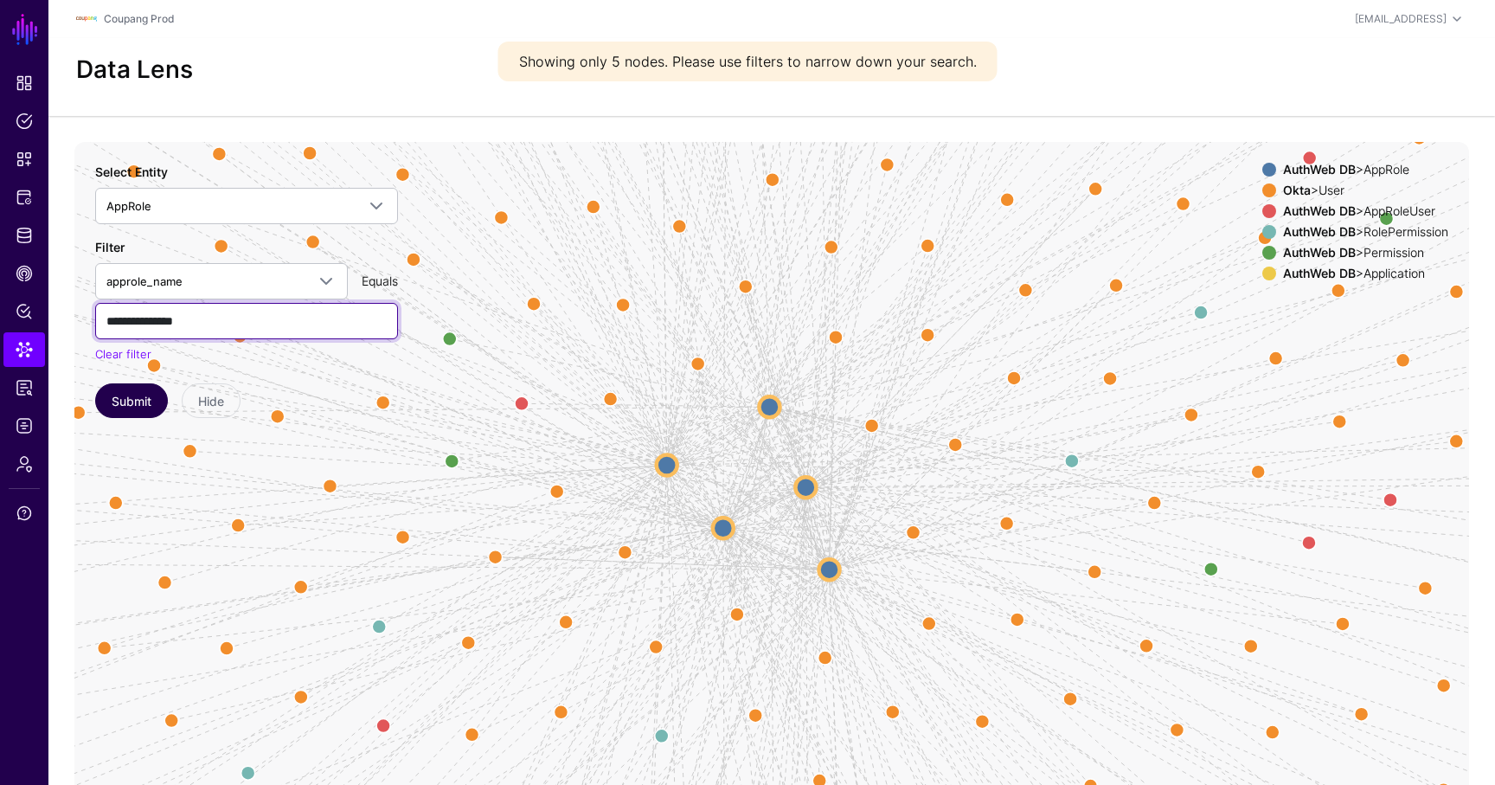
type input "**********"
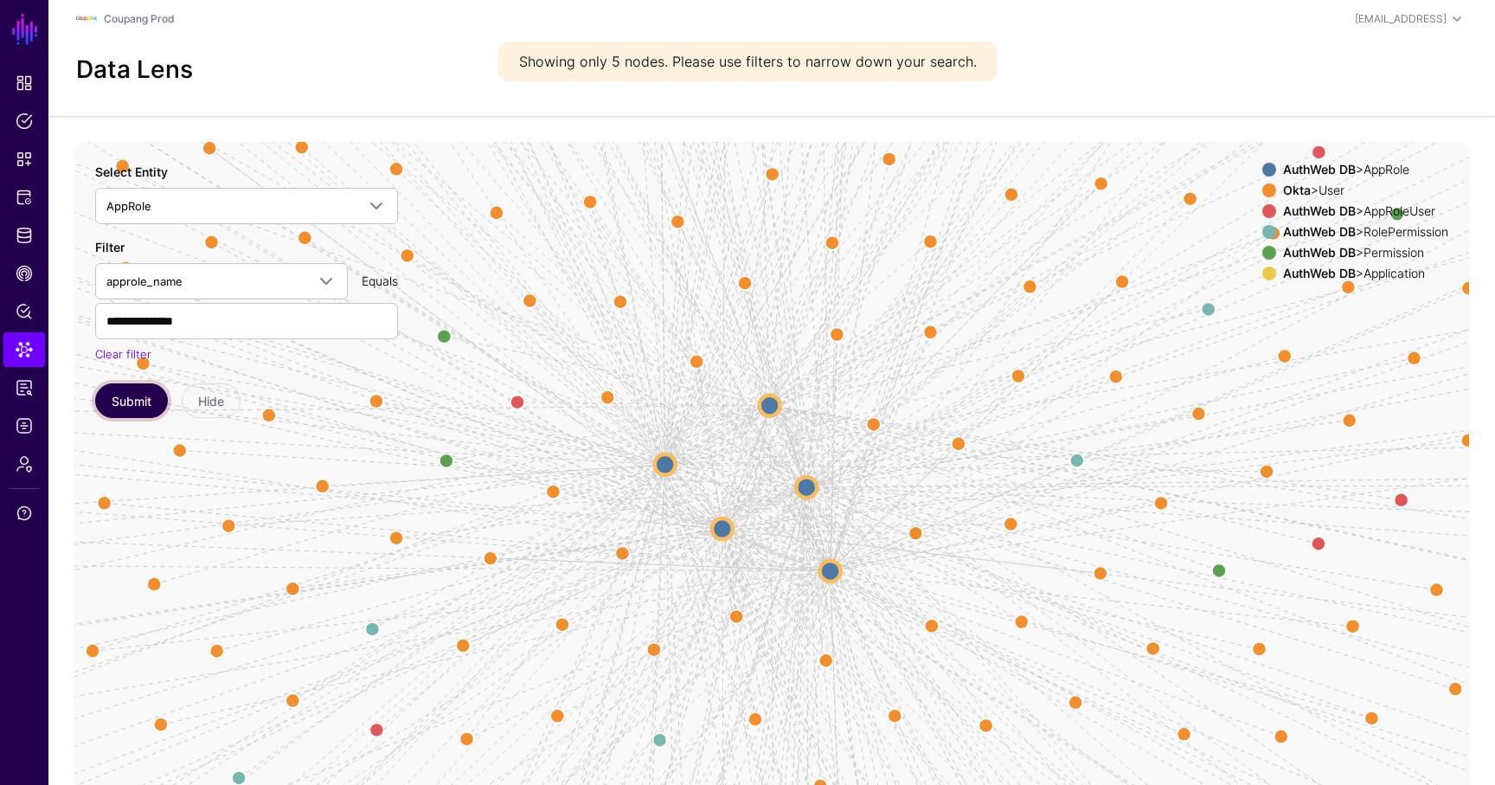
click at [139, 397] on button "Submit" at bounding box center [131, 400] width 73 height 35
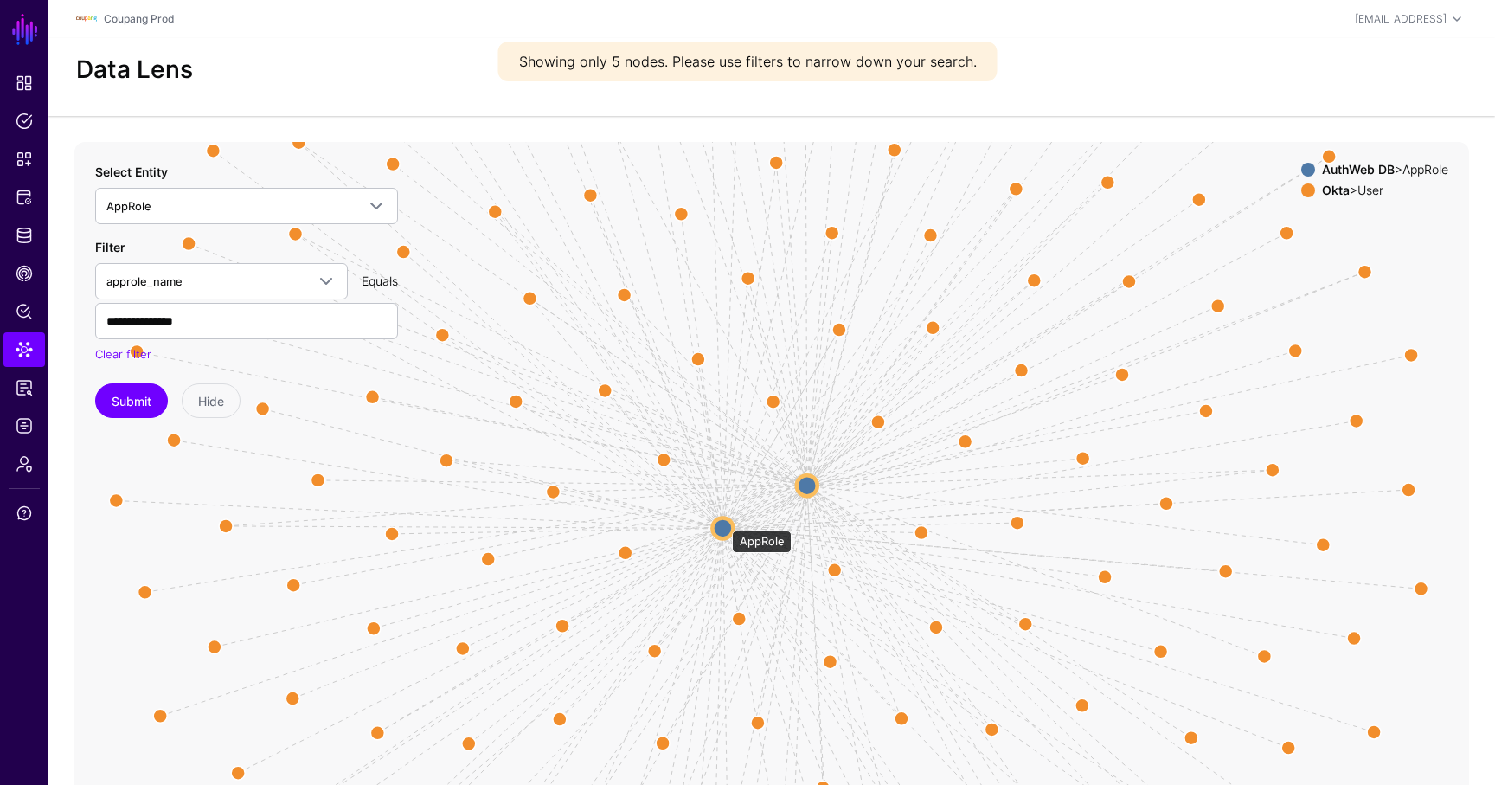
click at [723, 522] on circle at bounding box center [722, 527] width 21 height 21
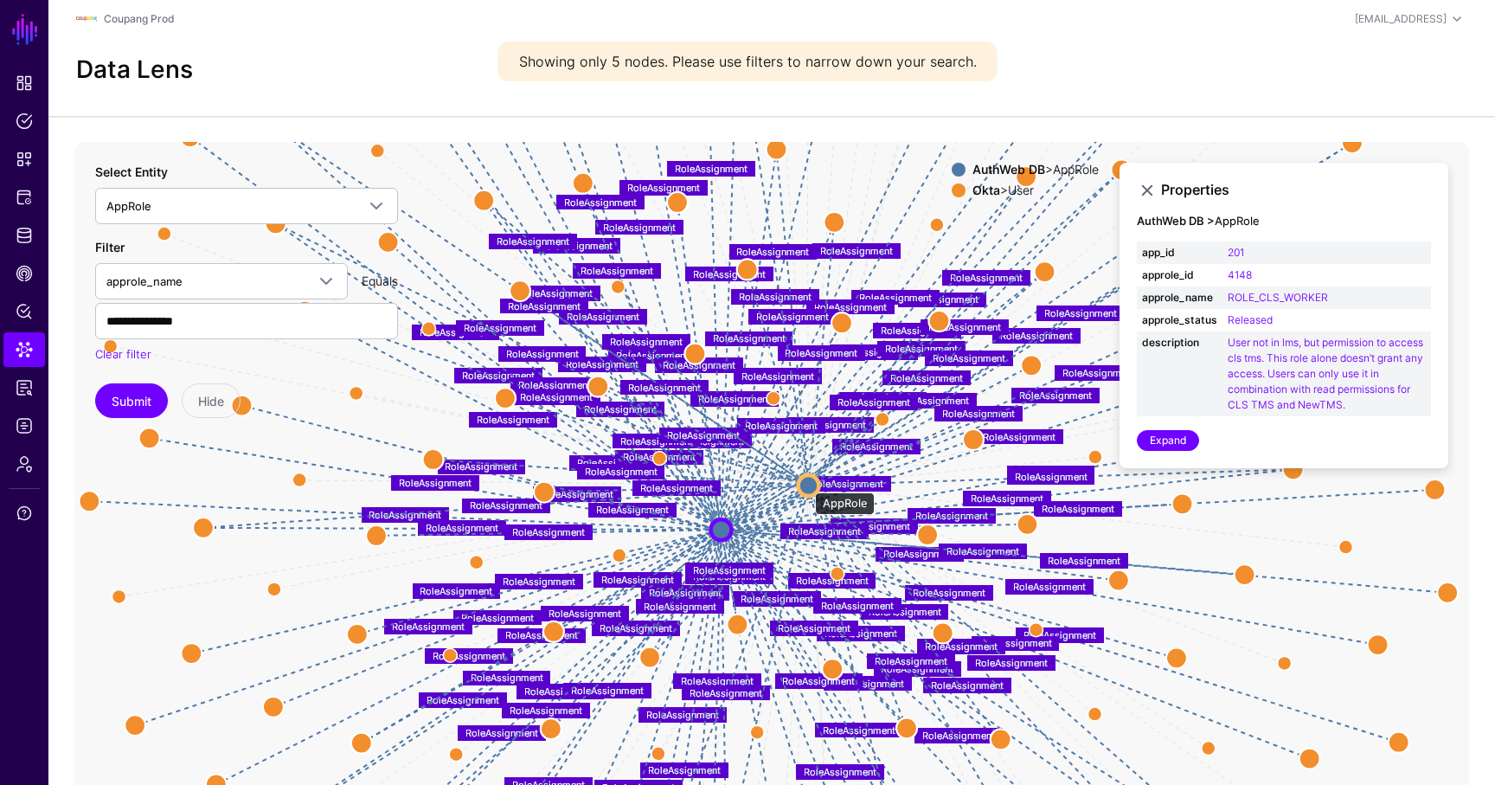
click at [807, 484] on circle at bounding box center [808, 485] width 21 height 21
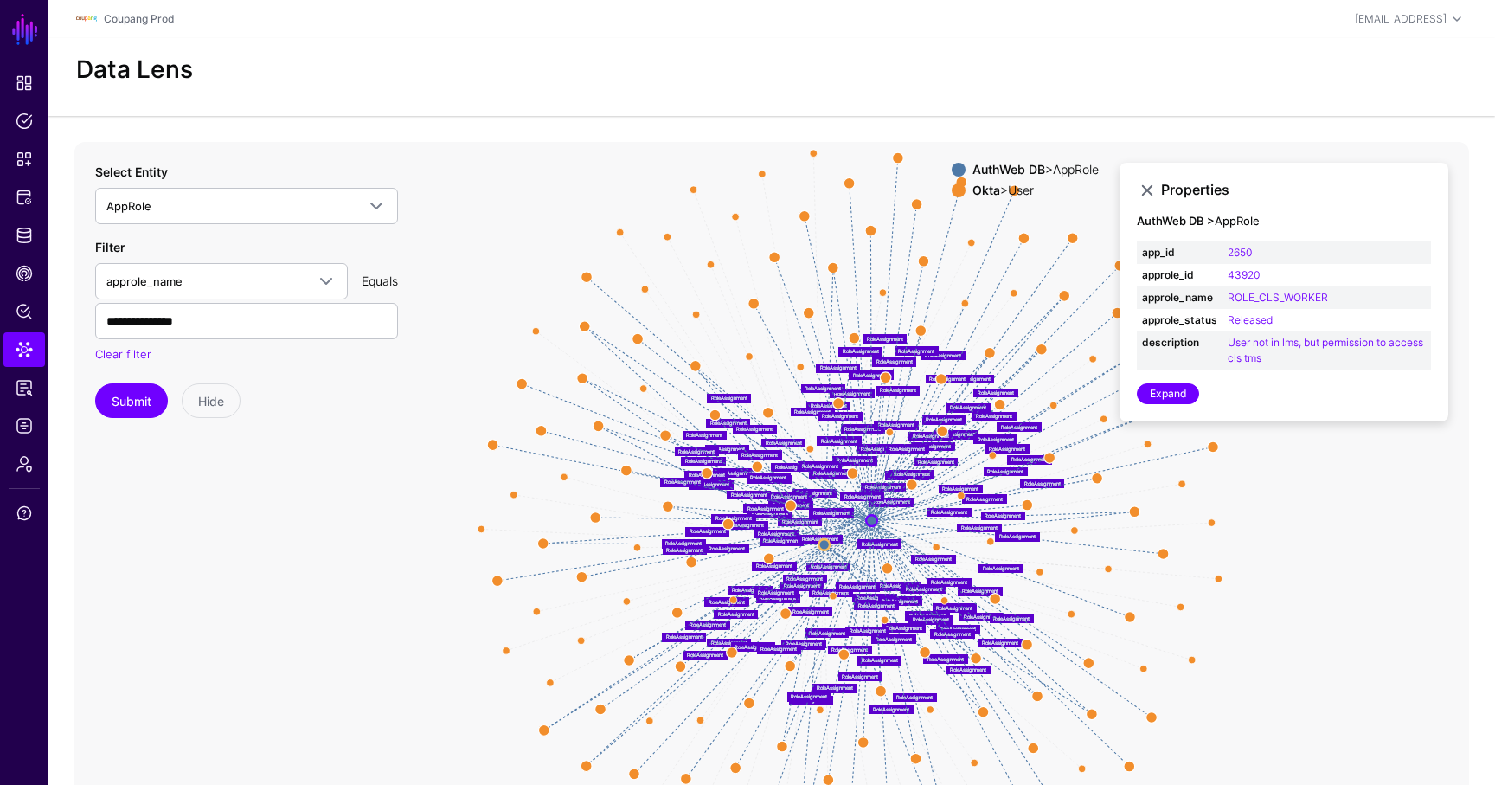
drag, startPoint x: 1318, startPoint y: 539, endPoint x: 1214, endPoint y: 559, distance: 105.7
click at [1214, 559] on icon "RoleAssignment RoleAssignment RoleAssignment RoleAssignment RoleAssignment Role…" at bounding box center [771, 488] width 1395 height 692
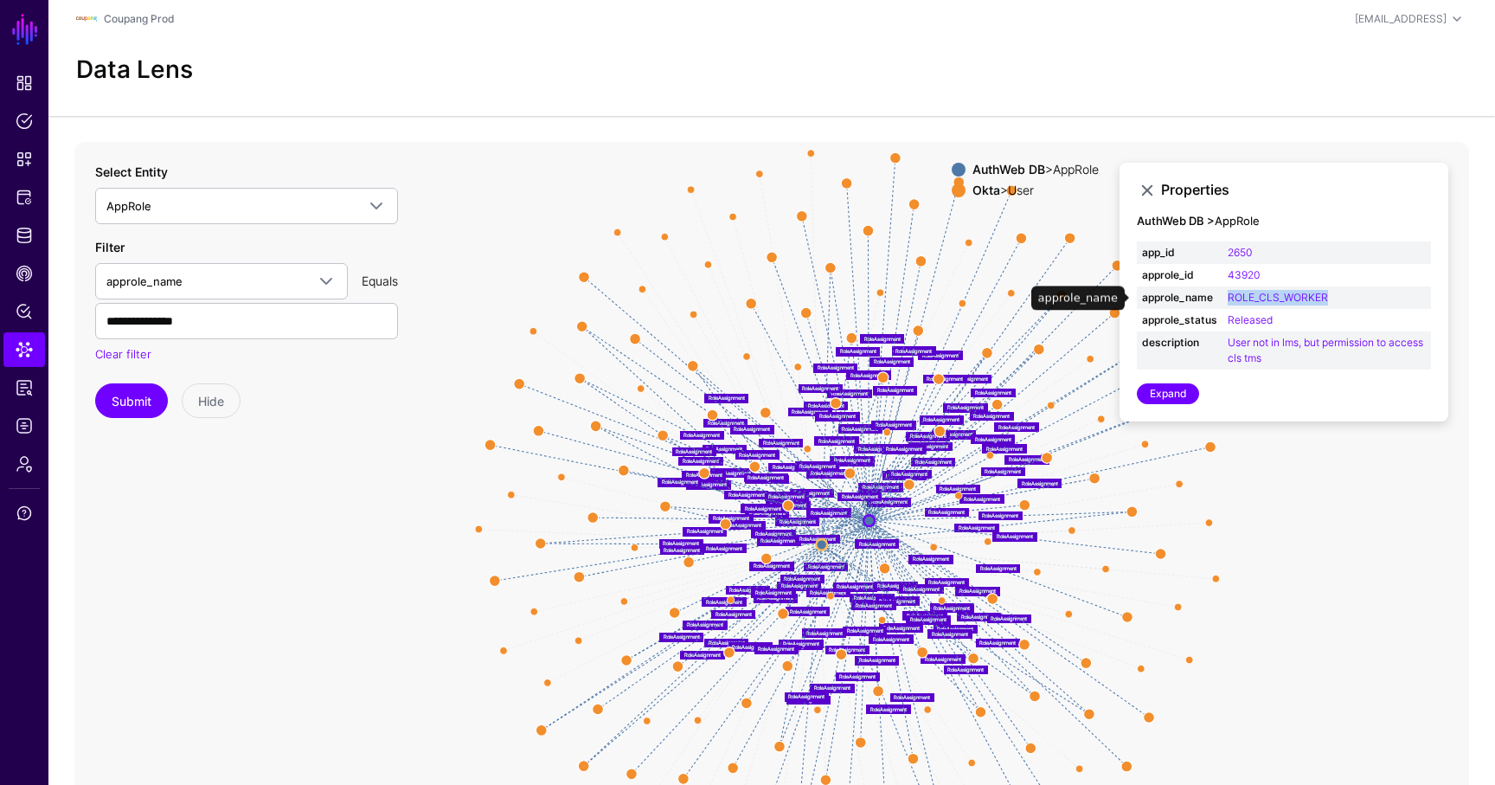
drag, startPoint x: 1371, startPoint y: 295, endPoint x: 1228, endPoint y: 305, distance: 143.1
click at [1228, 305] on td "ROLE_CLS_WORKER" at bounding box center [1327, 297] width 209 height 22
copy link "ROLE_CLS_WORKER"
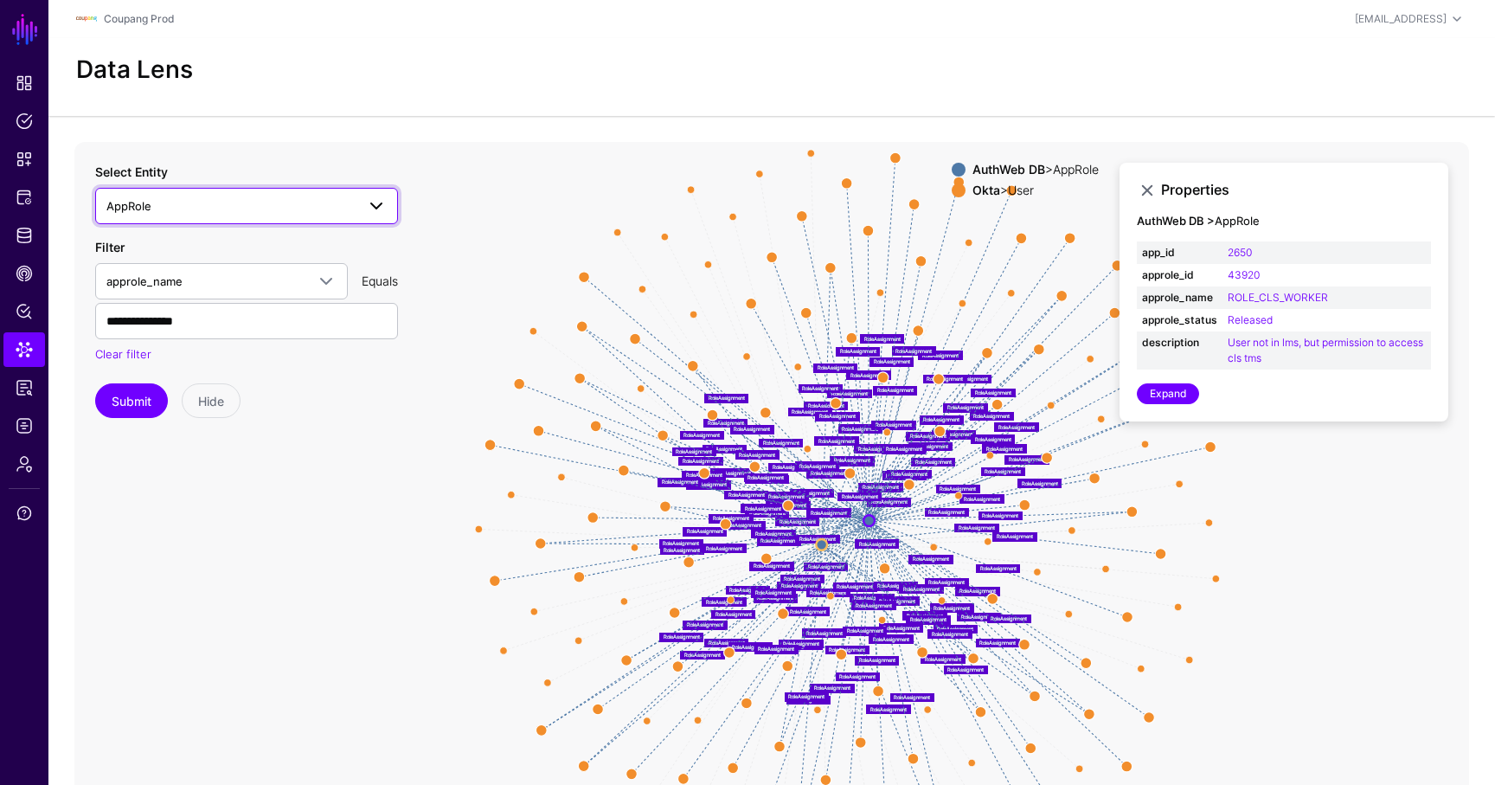
click at [286, 211] on span "AppRole" at bounding box center [230, 205] width 249 height 19
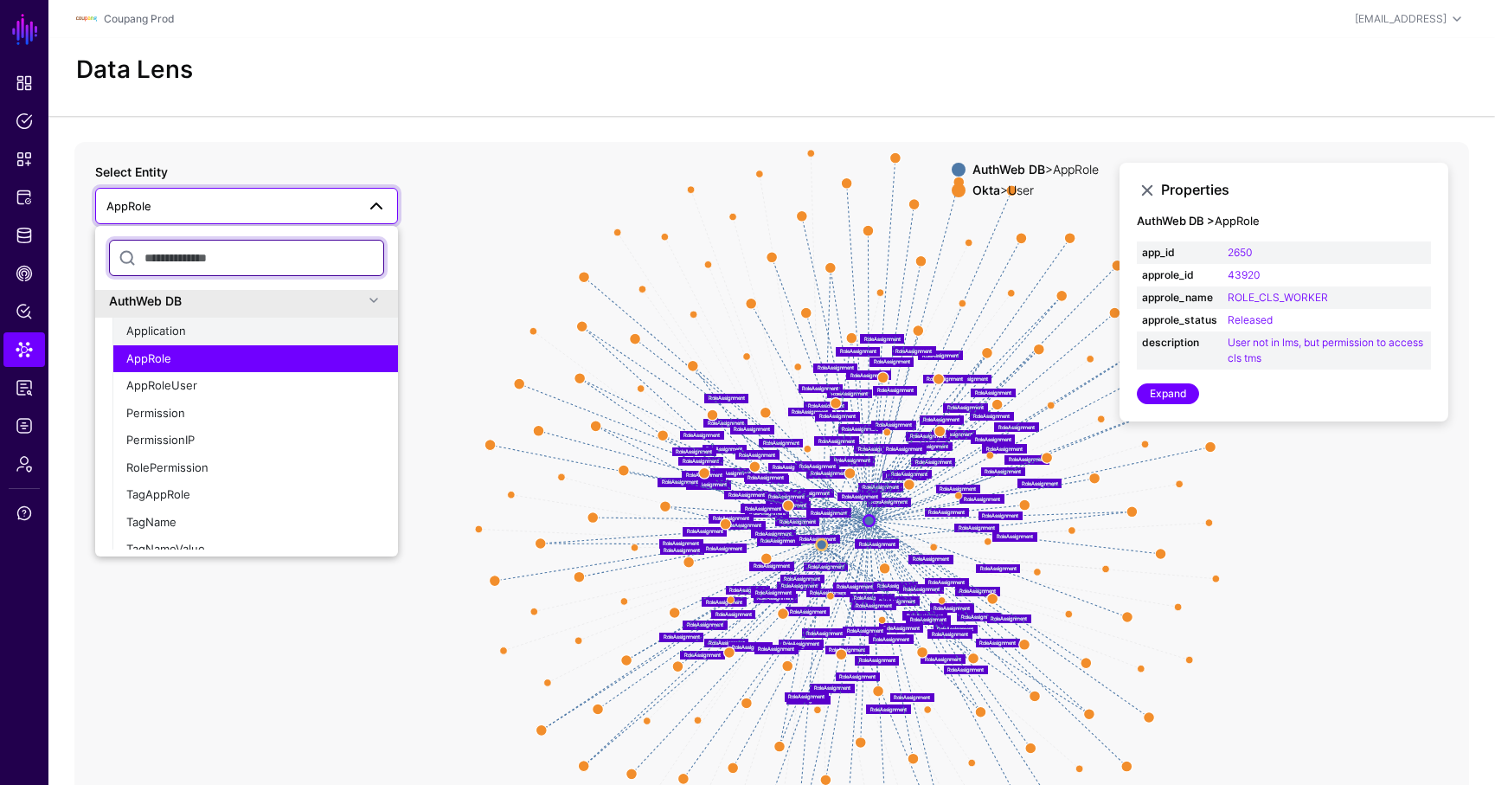
scroll to position [1110, 0]
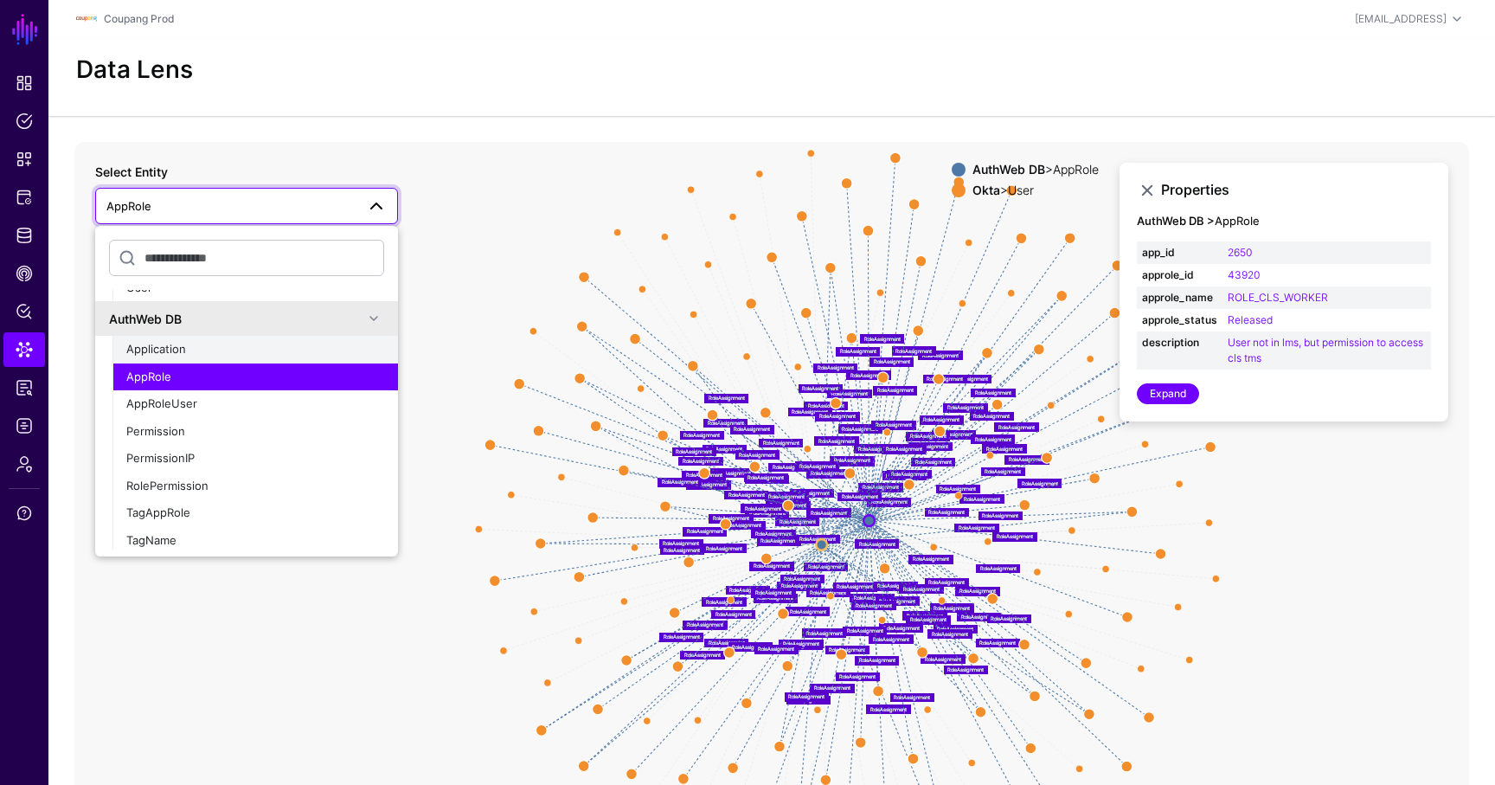
click at [205, 341] on div "Application" at bounding box center [255, 349] width 258 height 17
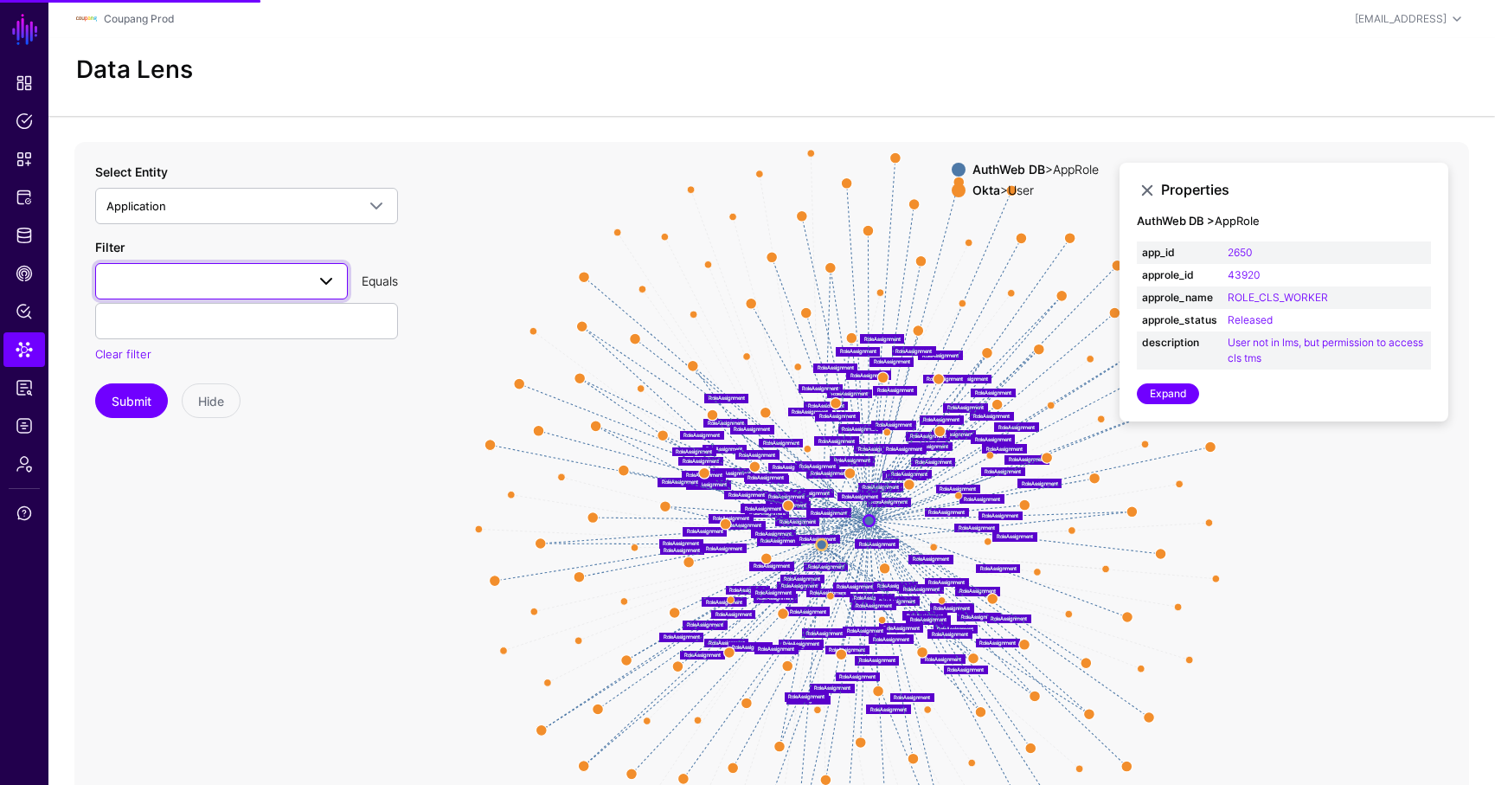
click at [215, 291] on link at bounding box center [221, 281] width 253 height 36
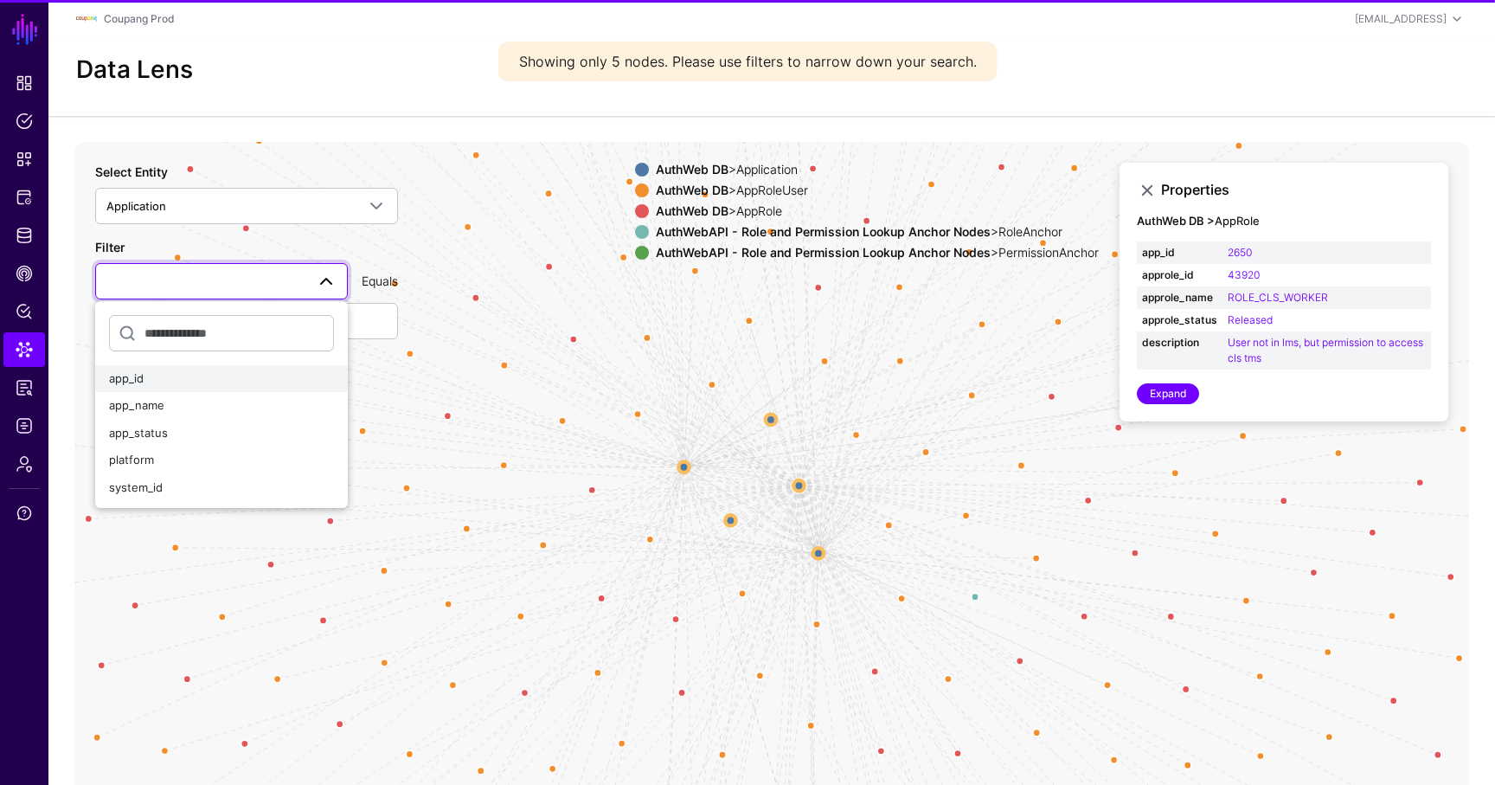
click at [201, 385] on div "app_id" at bounding box center [221, 378] width 225 height 17
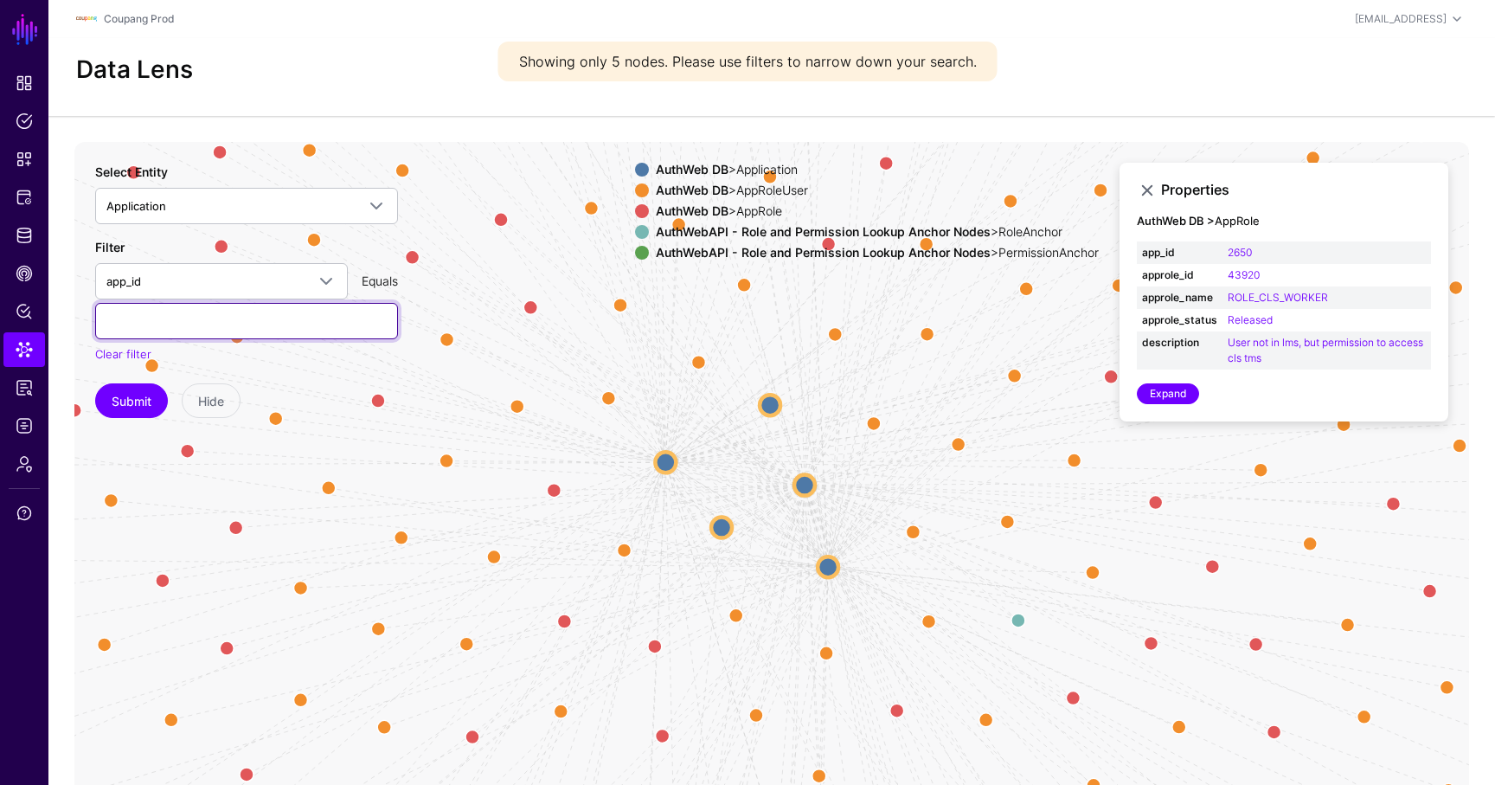
click at [208, 315] on input "text" at bounding box center [246, 321] width 303 height 36
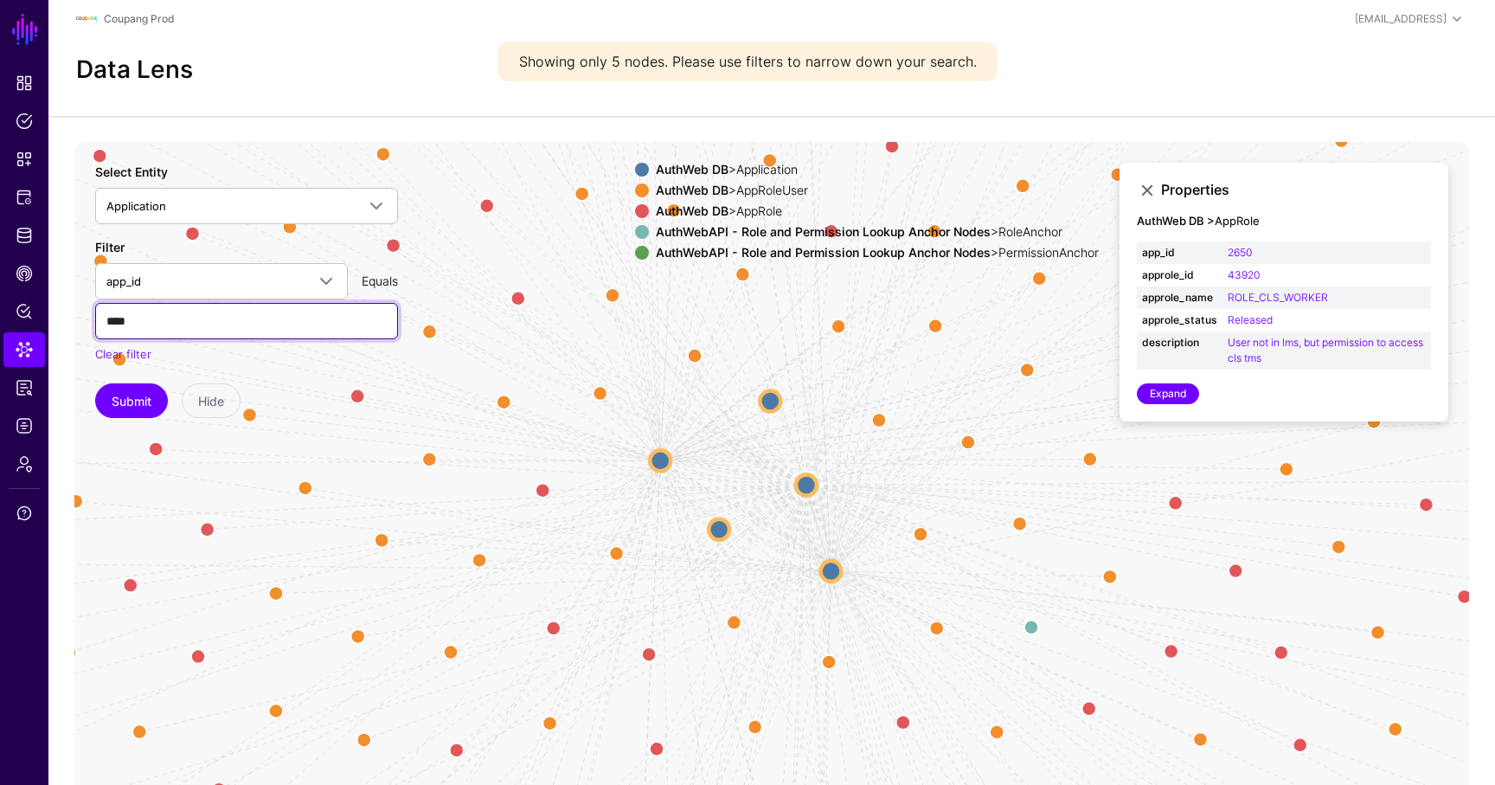
type input "****"
click at [95, 383] on button "Submit" at bounding box center [131, 400] width 73 height 35
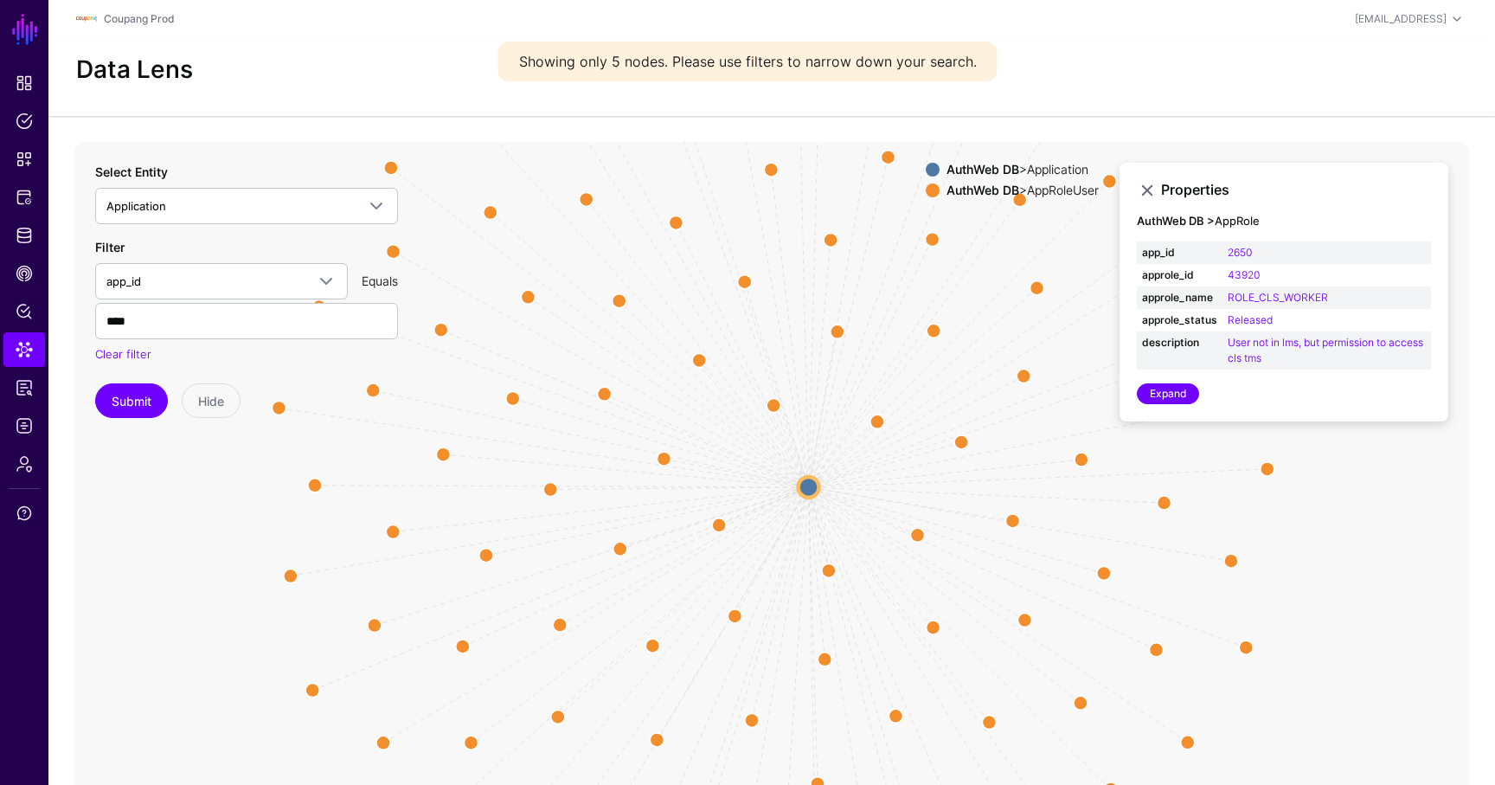
click at [808, 487] on circle at bounding box center [809, 487] width 21 height 21
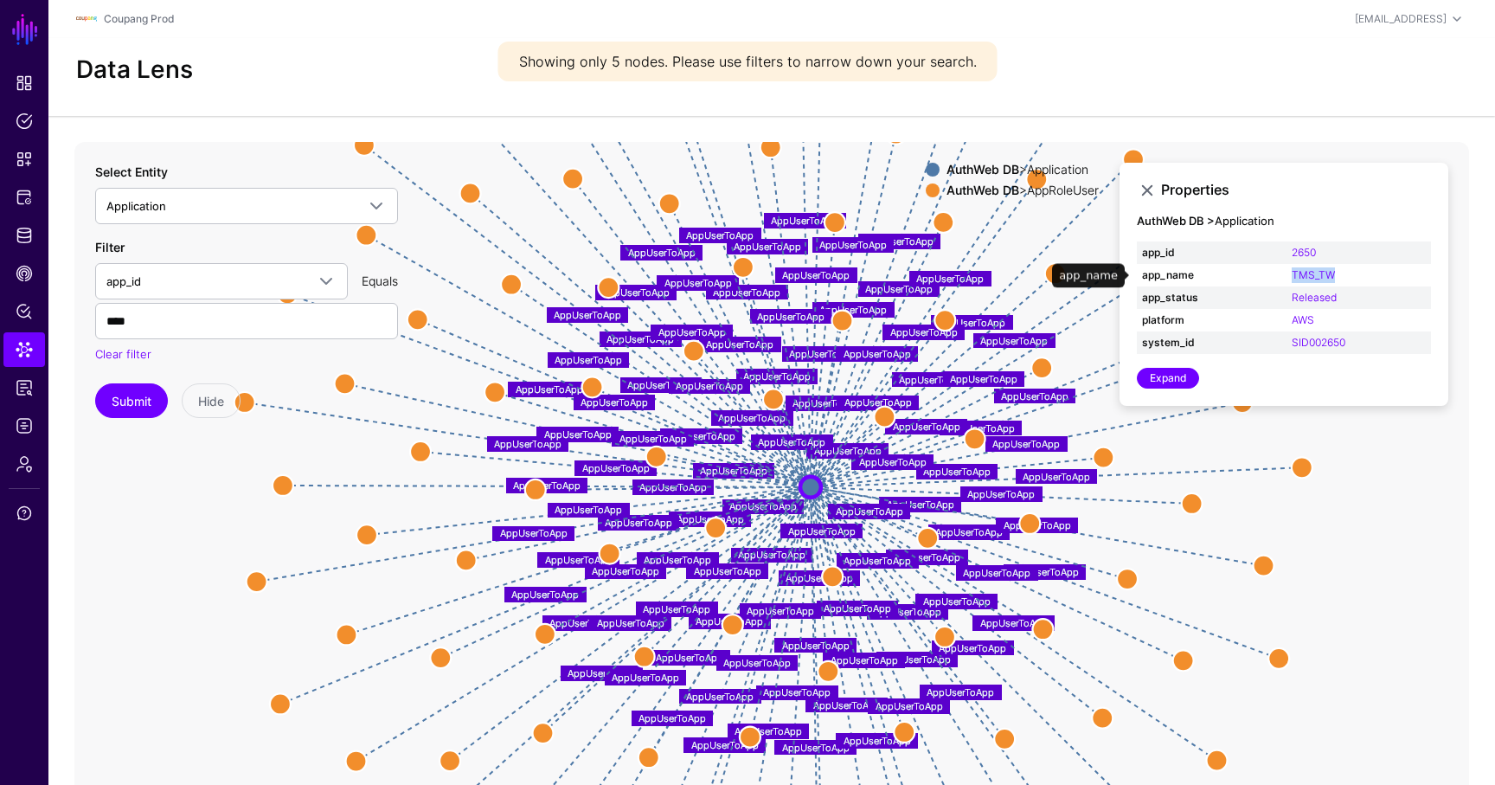
drag, startPoint x: 1348, startPoint y: 272, endPoint x: 1278, endPoint y: 273, distance: 70.1
click at [1278, 273] on tr "app_name TMS_TW" at bounding box center [1284, 275] width 294 height 22
copy tr "TMS_TW"
